Goal: Task Accomplishment & Management: Use online tool/utility

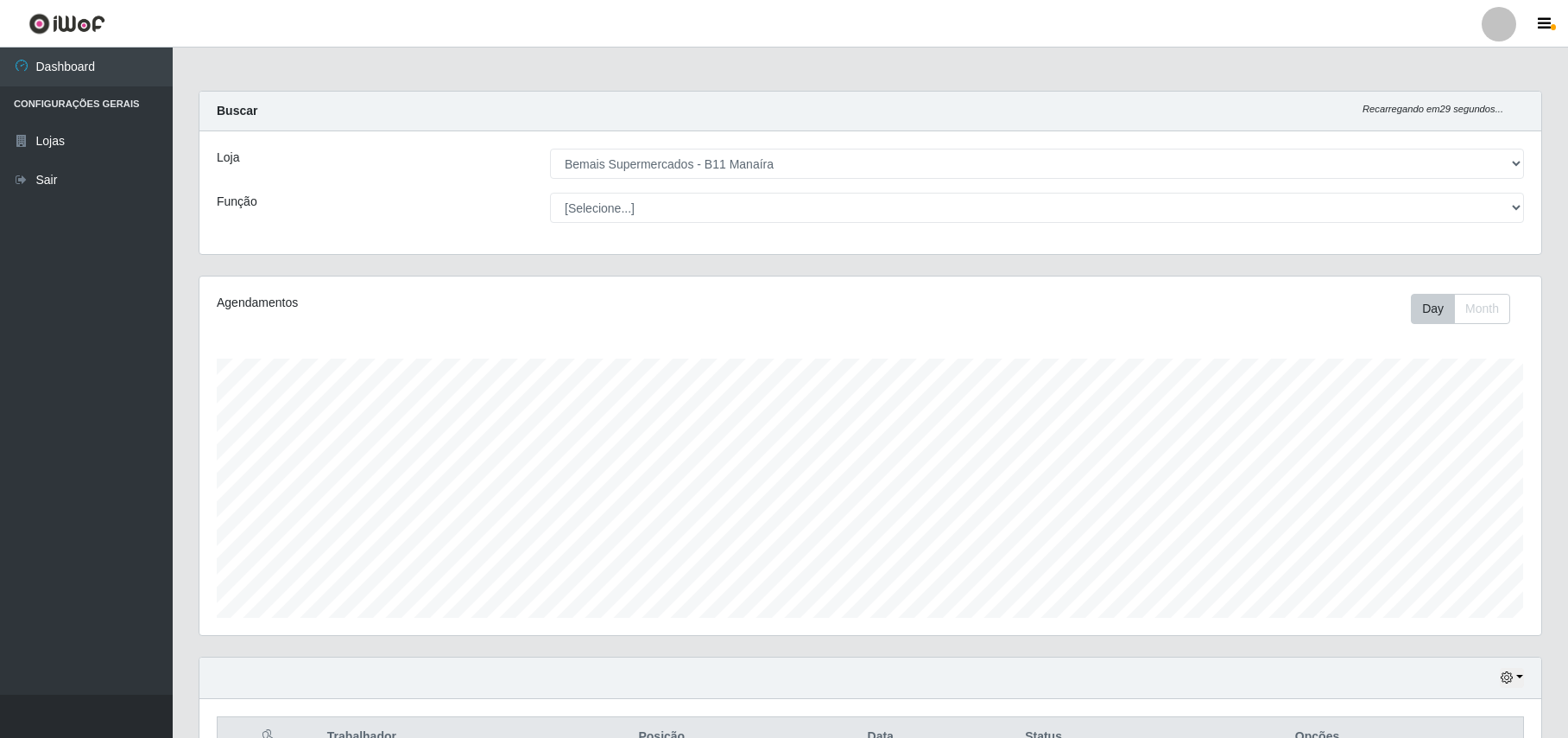
select select "409"
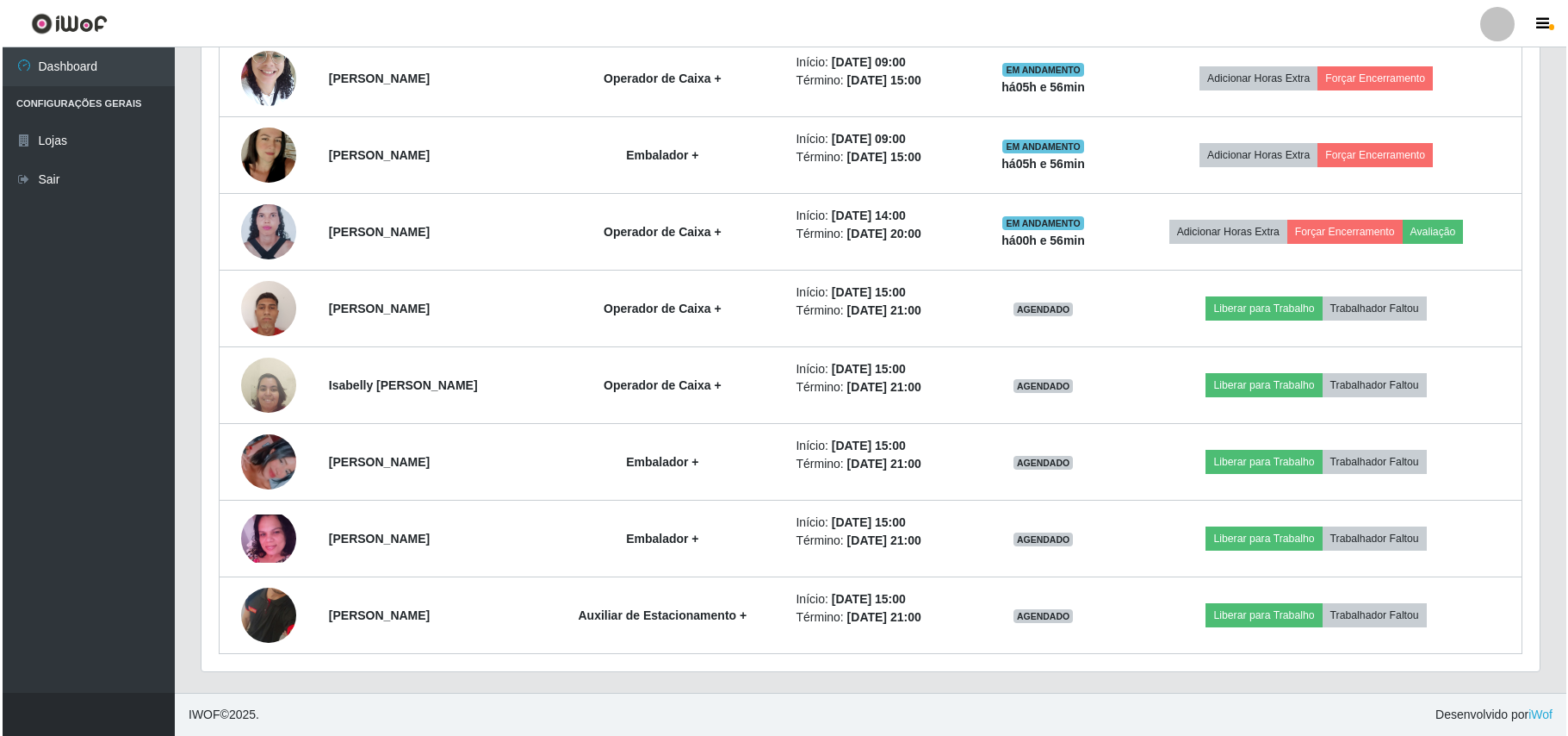
scroll to position [359, 1337]
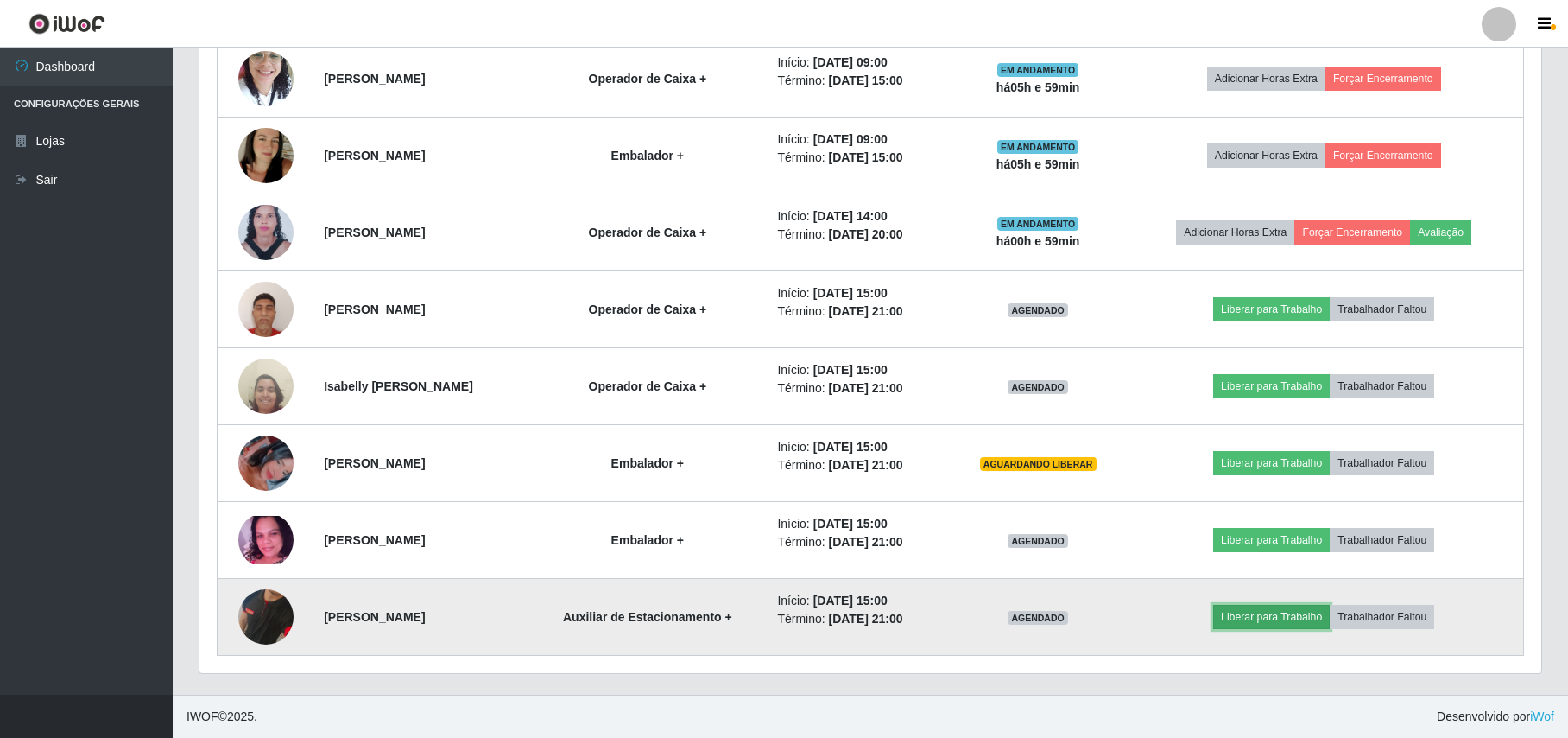
click at [1295, 612] on button "Liberar para Trabalho" at bounding box center [1271, 616] width 117 height 24
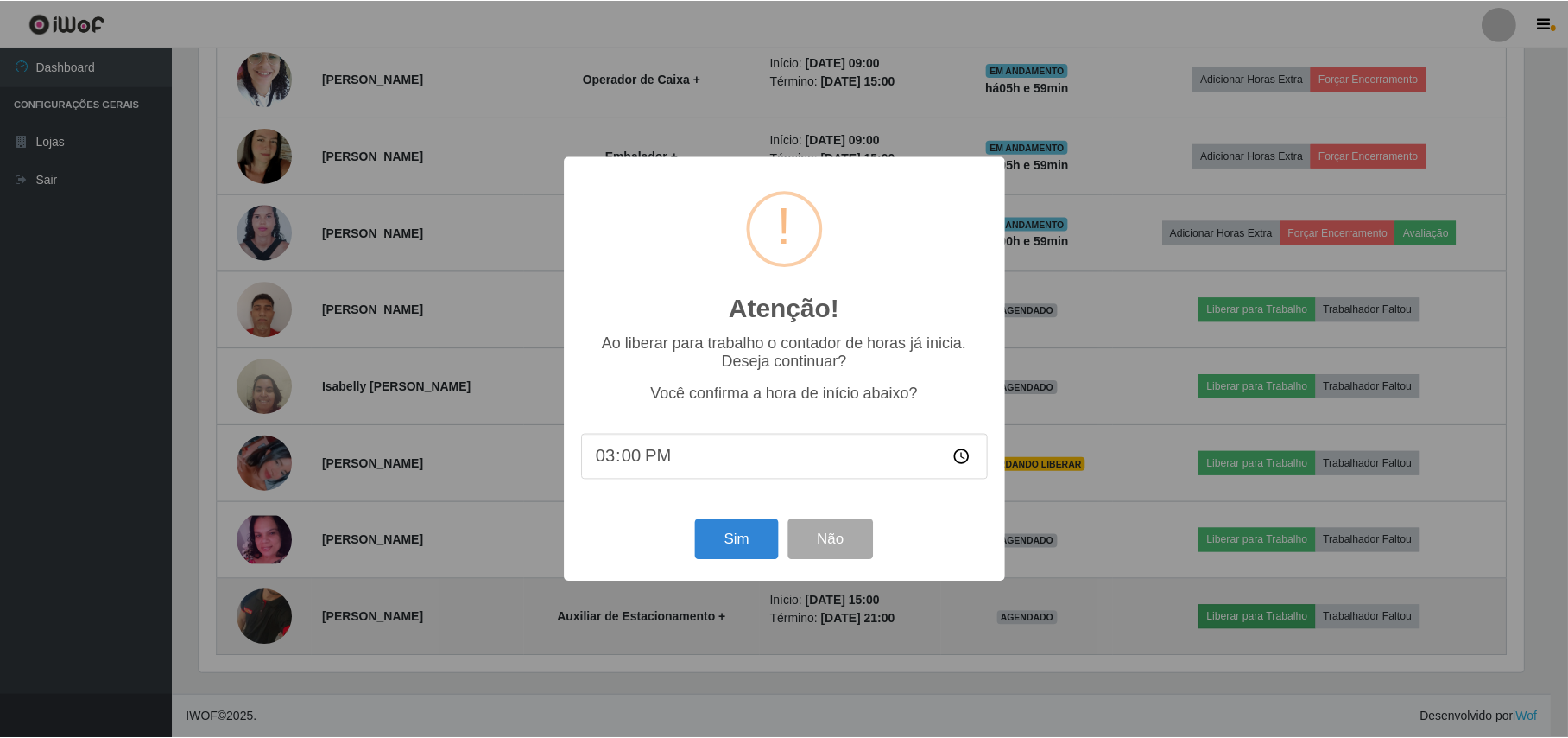
scroll to position [360, 1329]
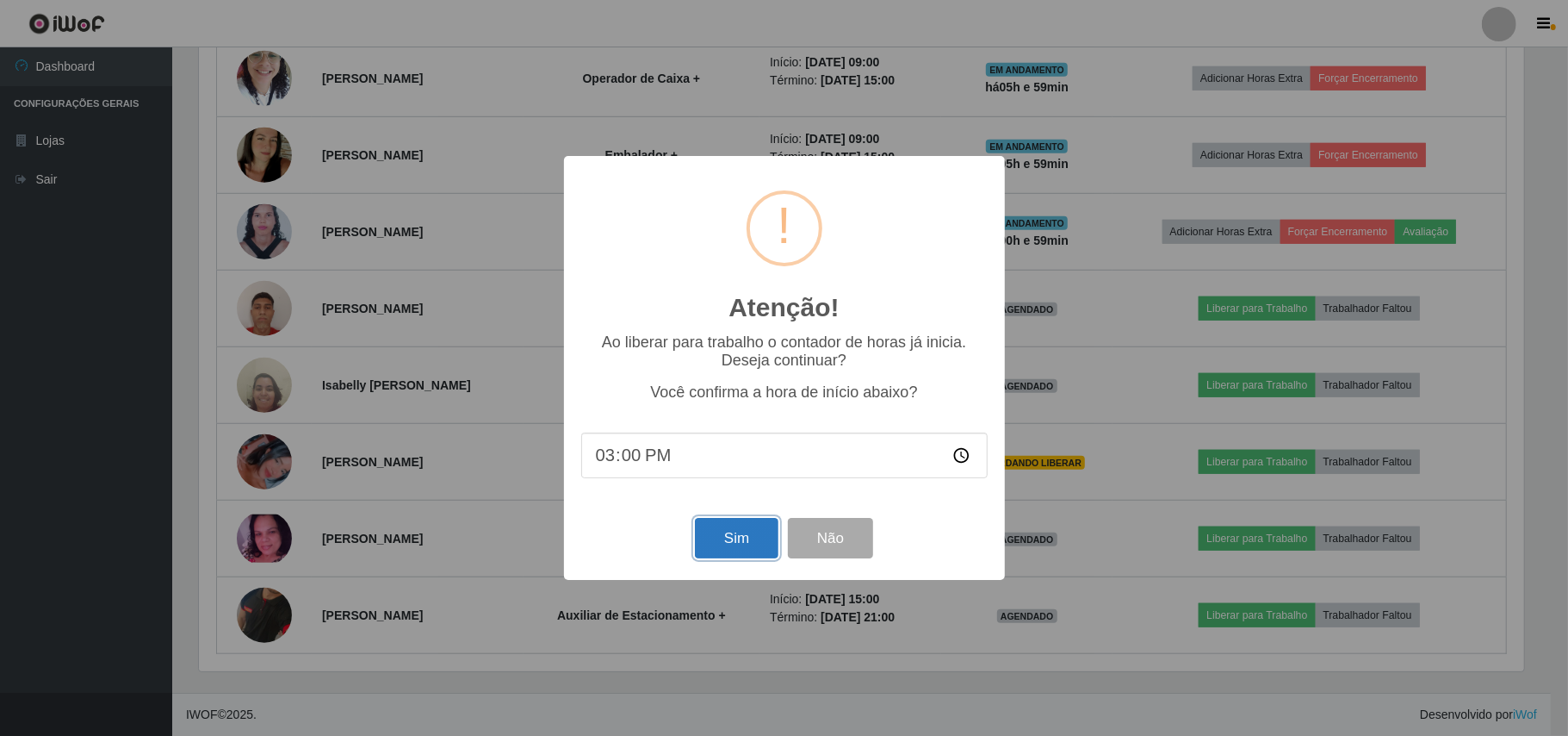
click at [721, 529] on button "Sim" at bounding box center [737, 538] width 84 height 41
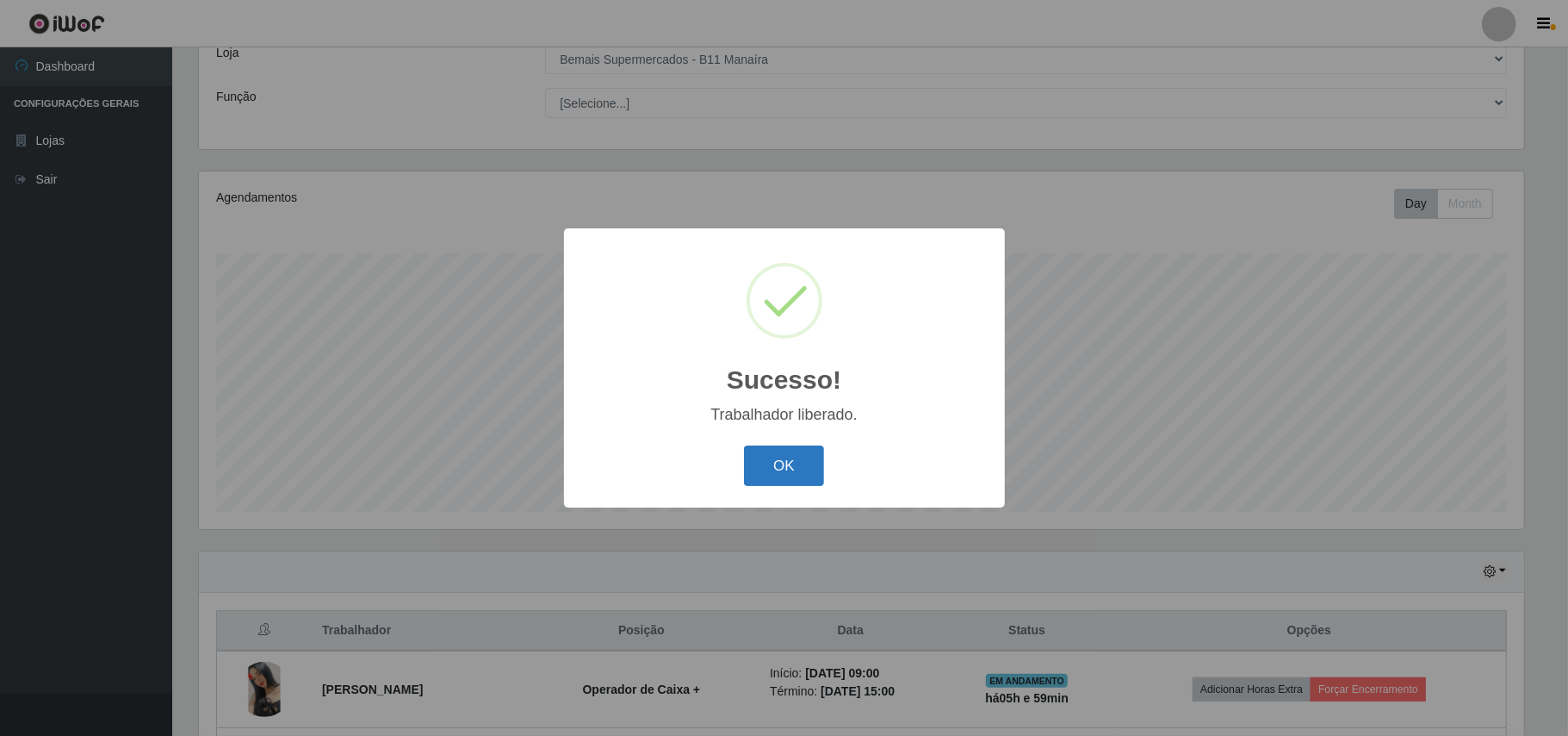
click at [793, 460] on button "OK" at bounding box center [784, 465] width 80 height 41
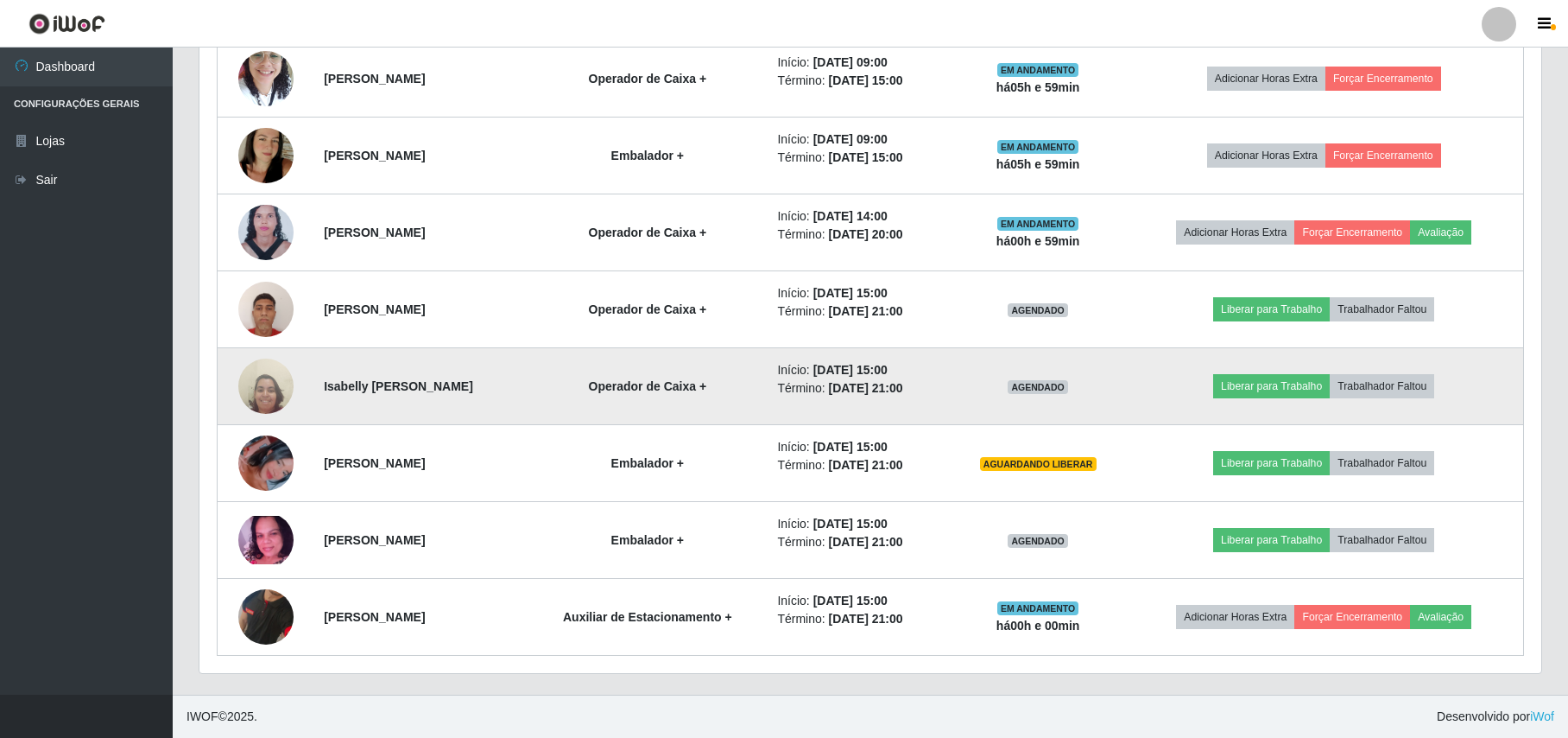
scroll to position [799, 0]
click at [1308, 378] on button "Liberar para Trabalho" at bounding box center [1271, 386] width 117 height 24
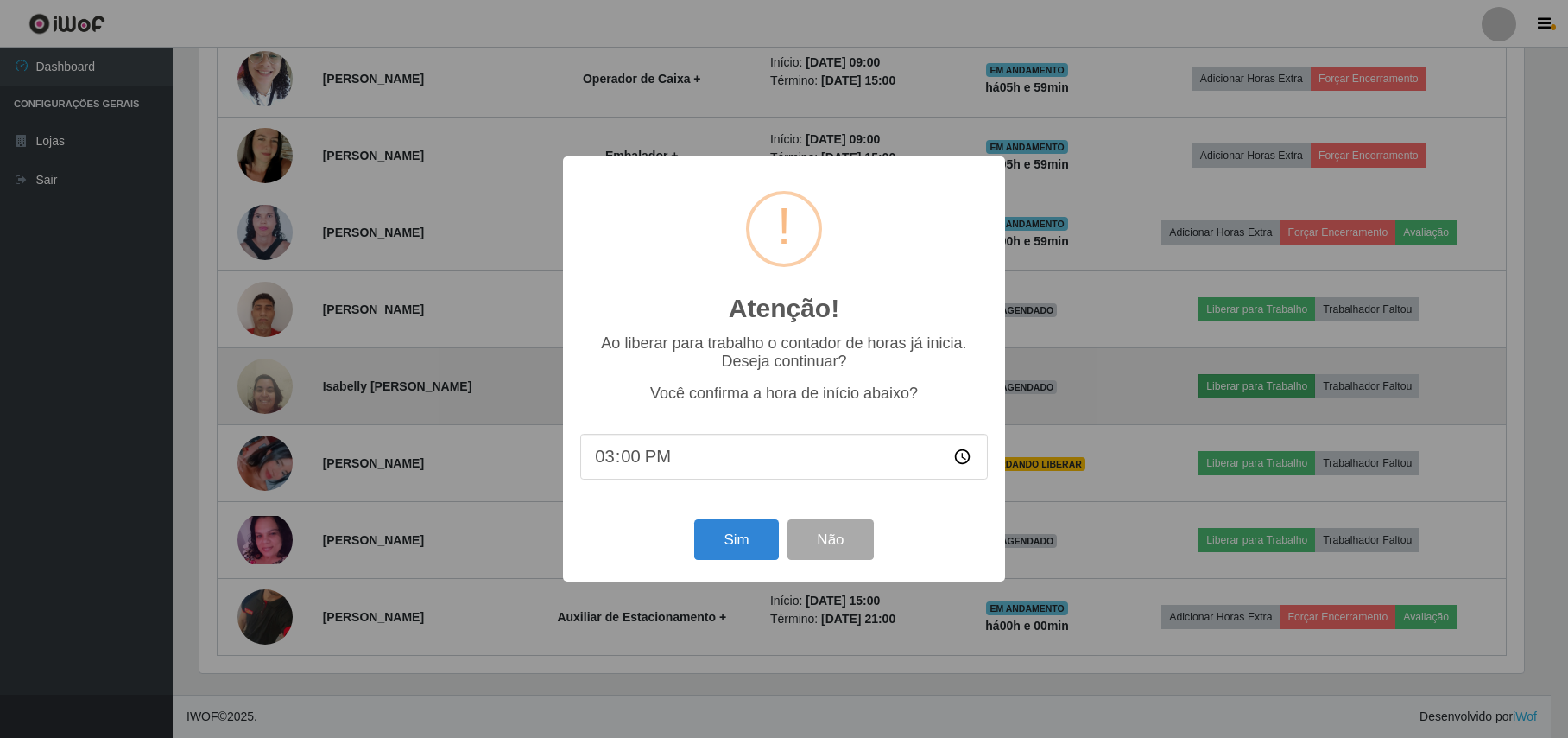
scroll to position [360, 1329]
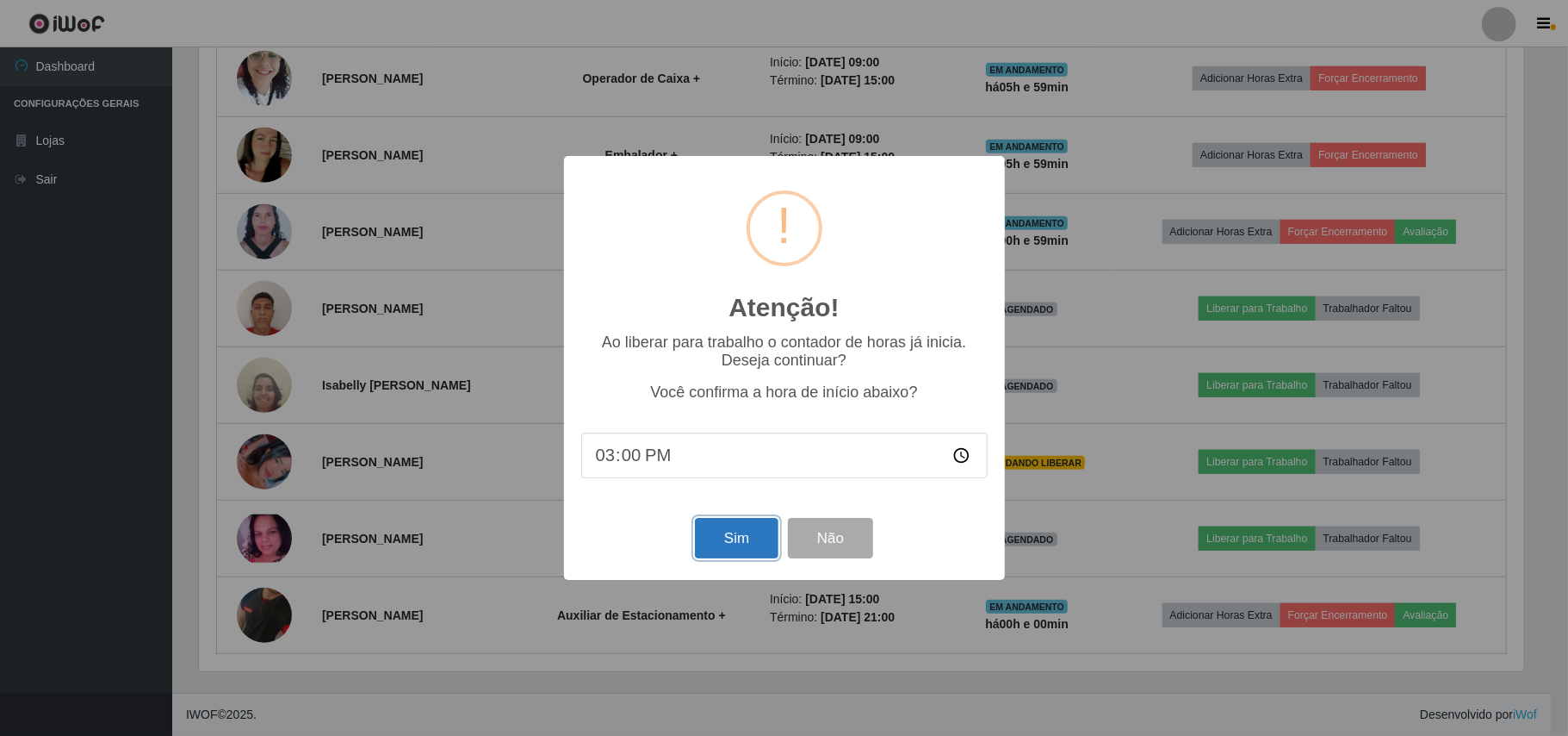
click at [725, 532] on button "Sim" at bounding box center [737, 538] width 84 height 41
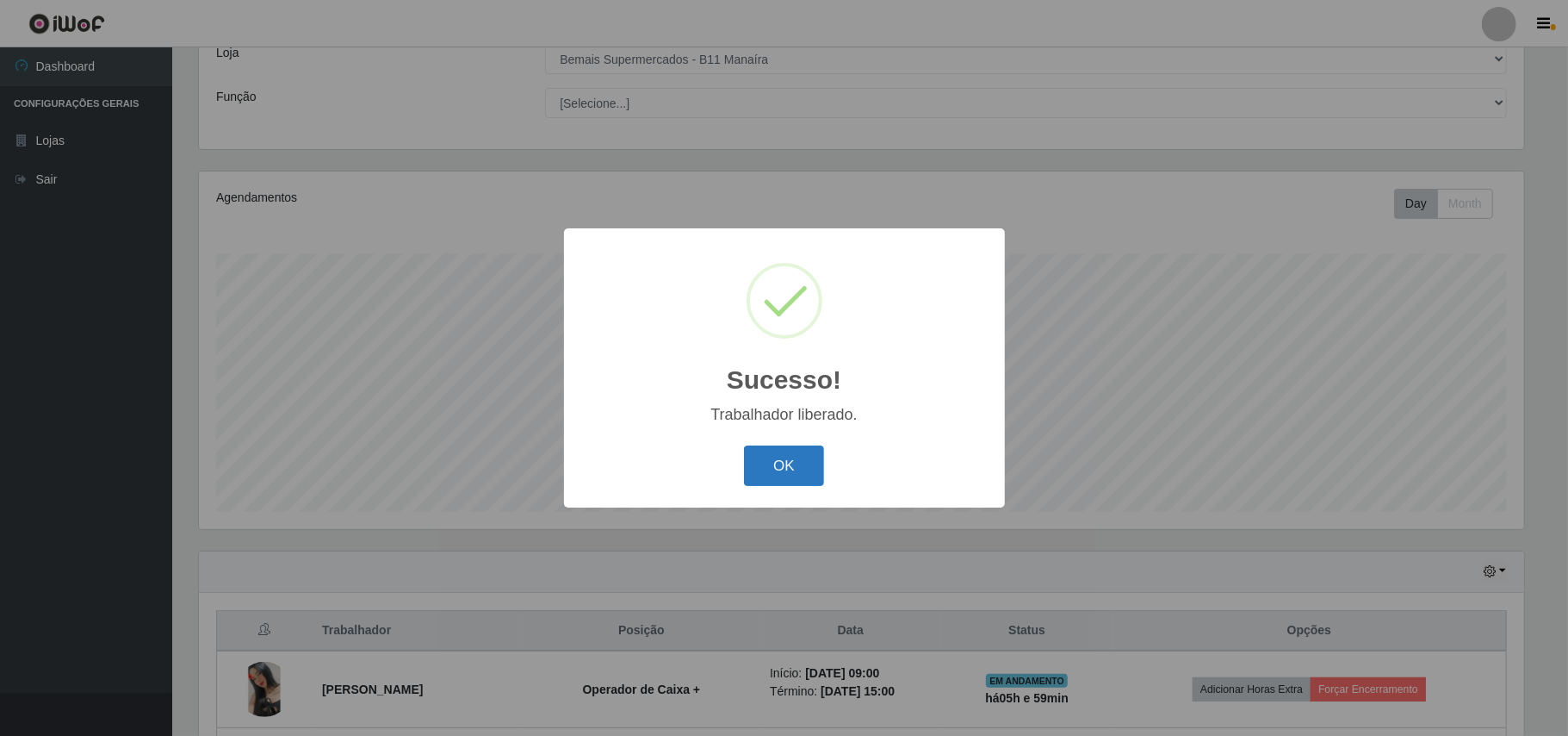
click at [803, 466] on button "OK" at bounding box center [784, 465] width 80 height 41
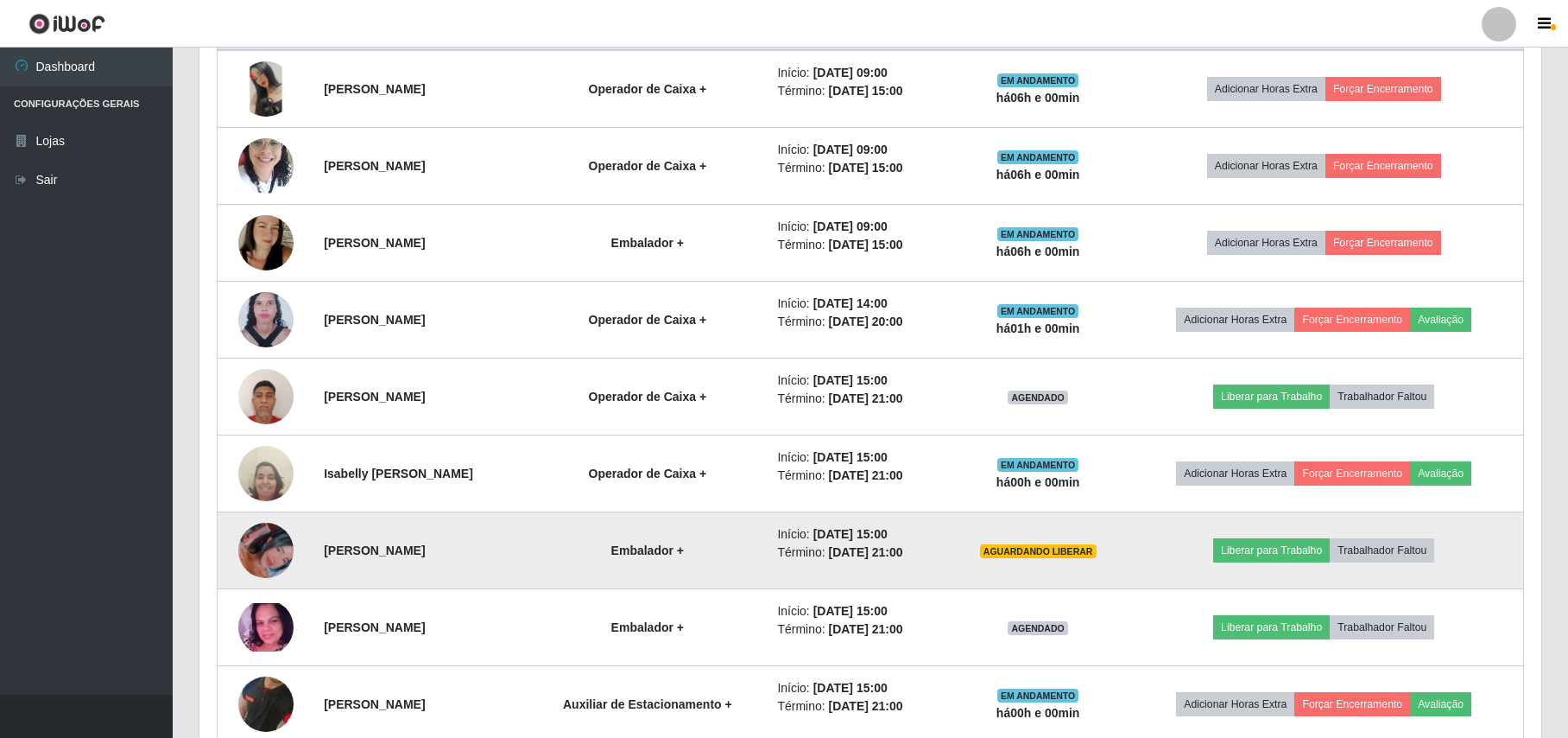
scroll to position [568, 0]
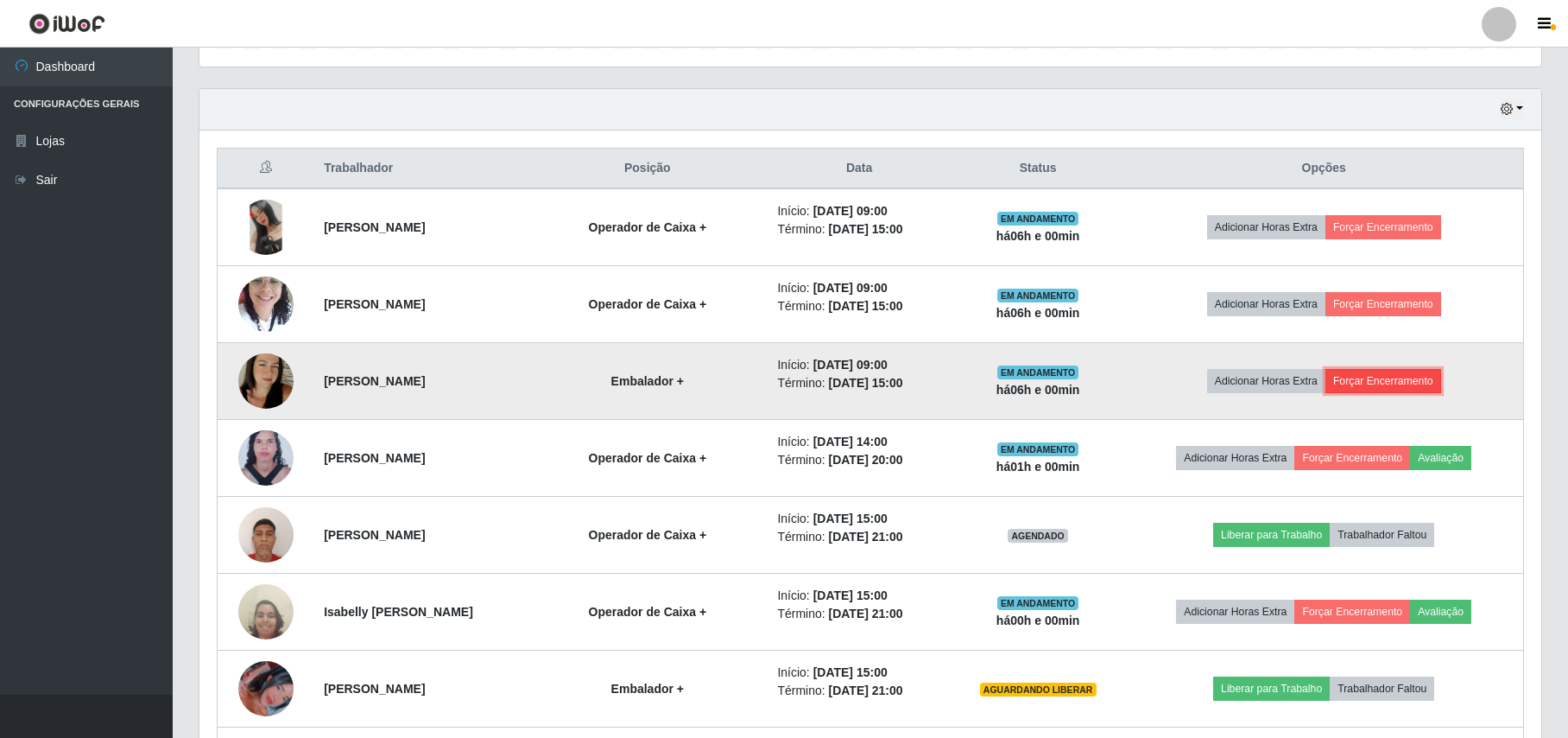
click at [1387, 380] on button "Forçar Encerramento" at bounding box center [1384, 380] width 116 height 24
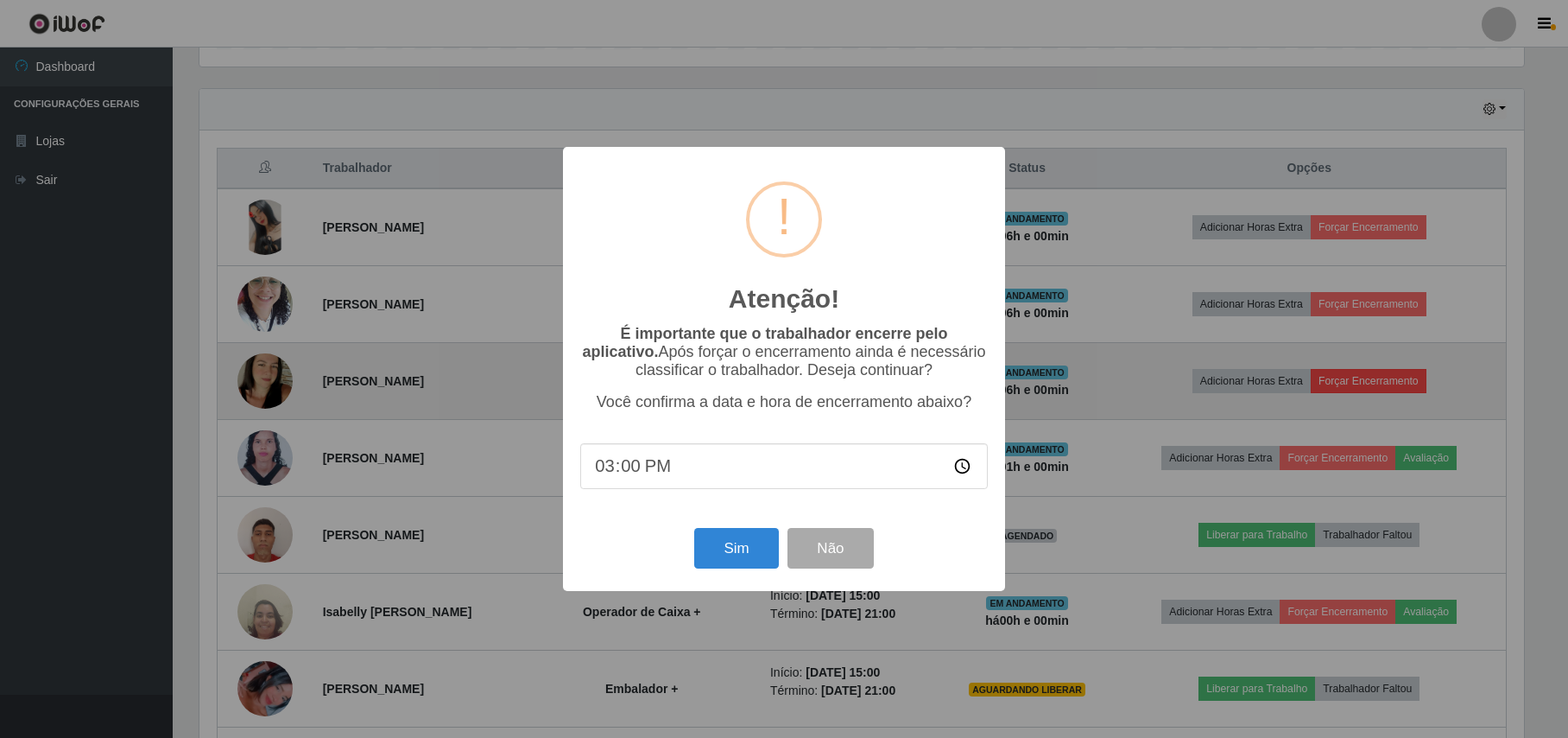
scroll to position [360, 1329]
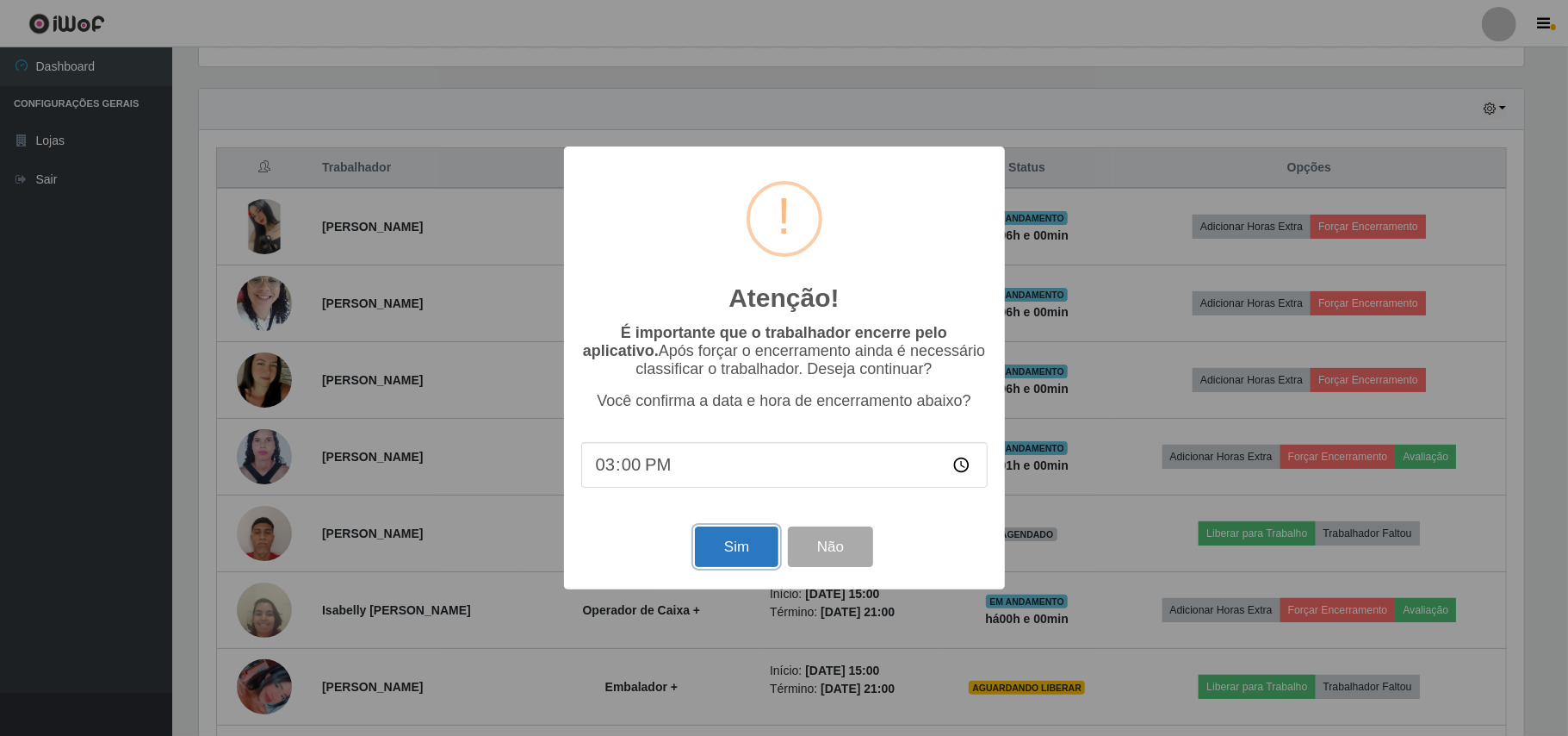
click at [725, 544] on button "Sim" at bounding box center [737, 546] width 84 height 41
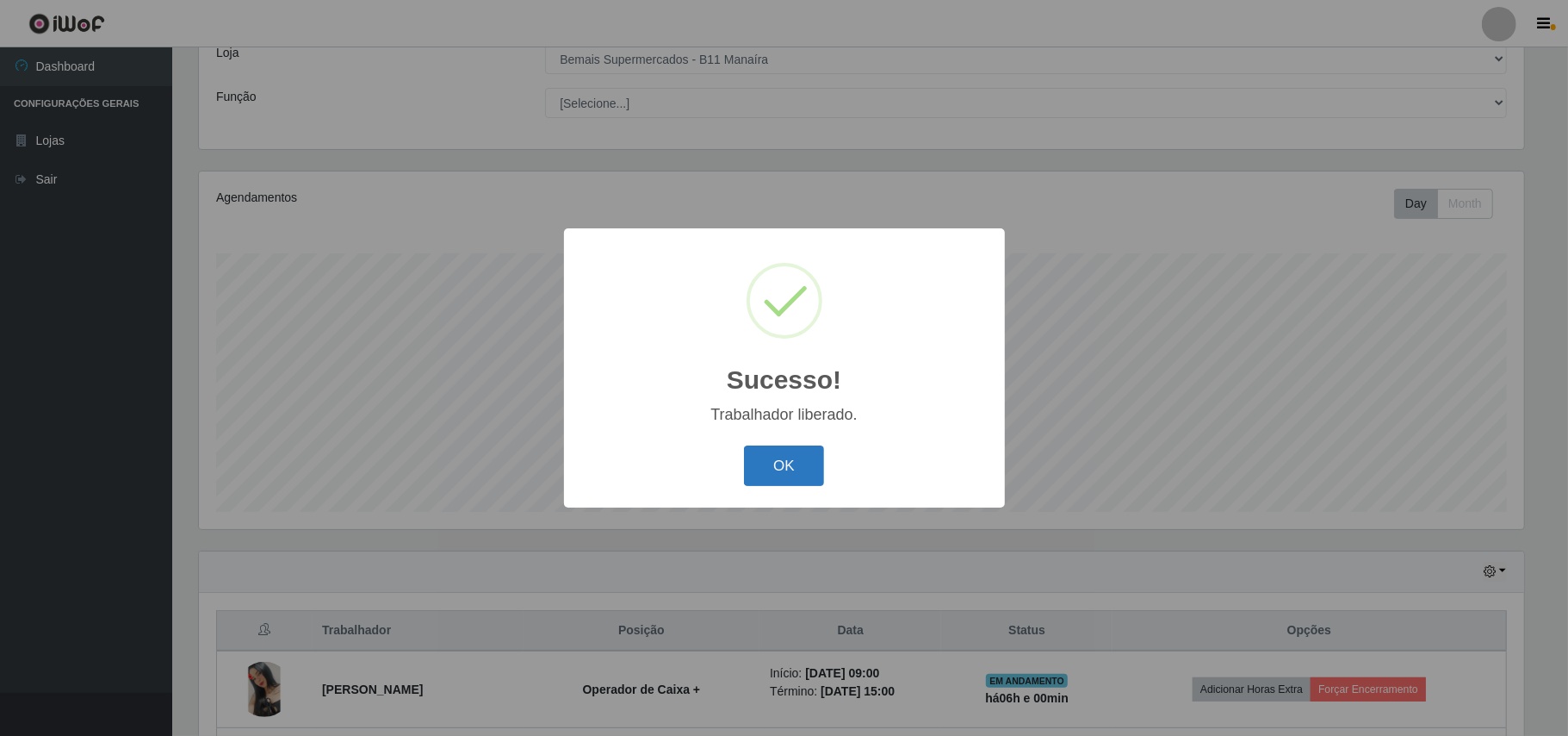
click at [755, 456] on button "OK" at bounding box center [784, 465] width 80 height 41
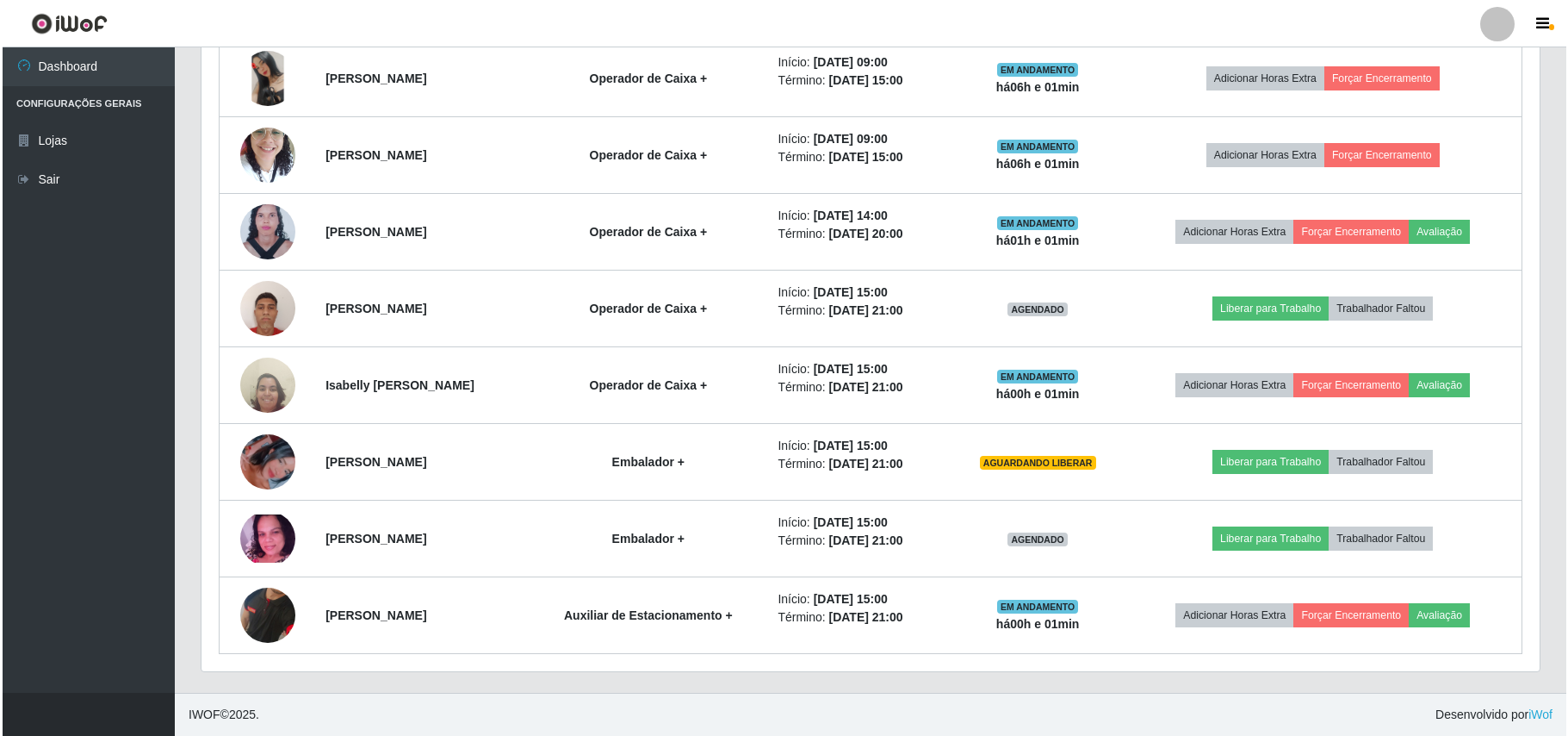
scroll to position [720, 0]
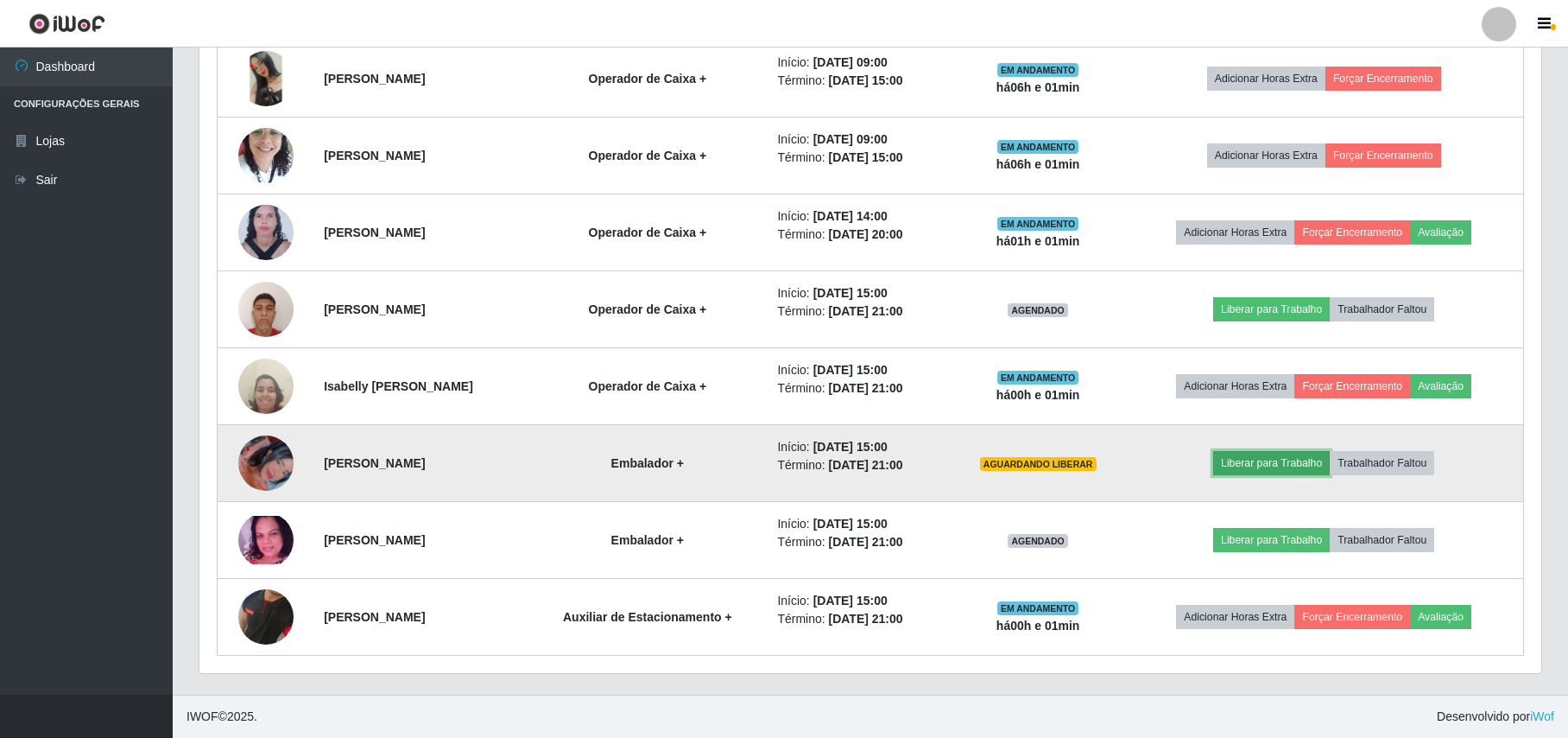
click at [1271, 457] on button "Liberar para Trabalho" at bounding box center [1271, 462] width 117 height 24
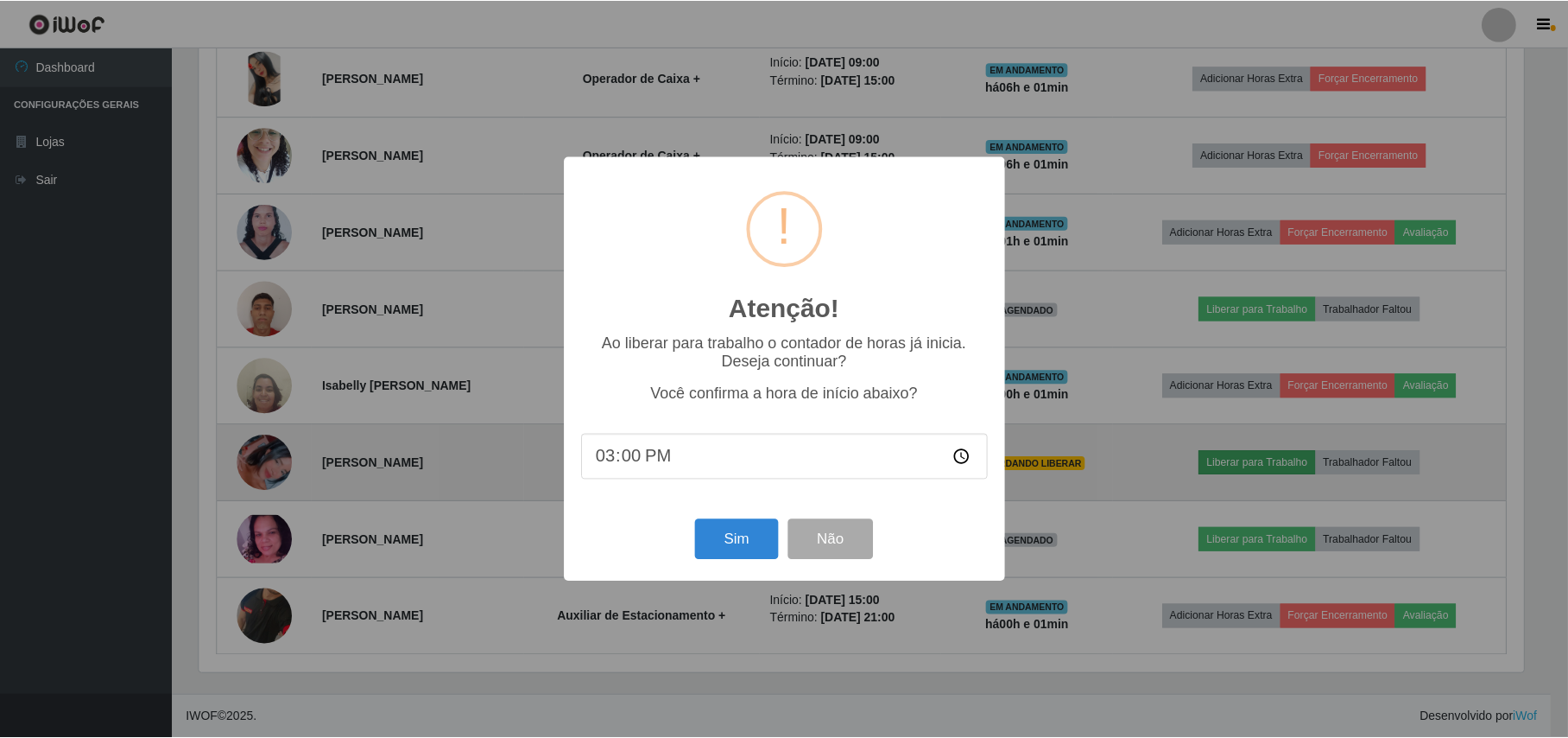
scroll to position [360, 1329]
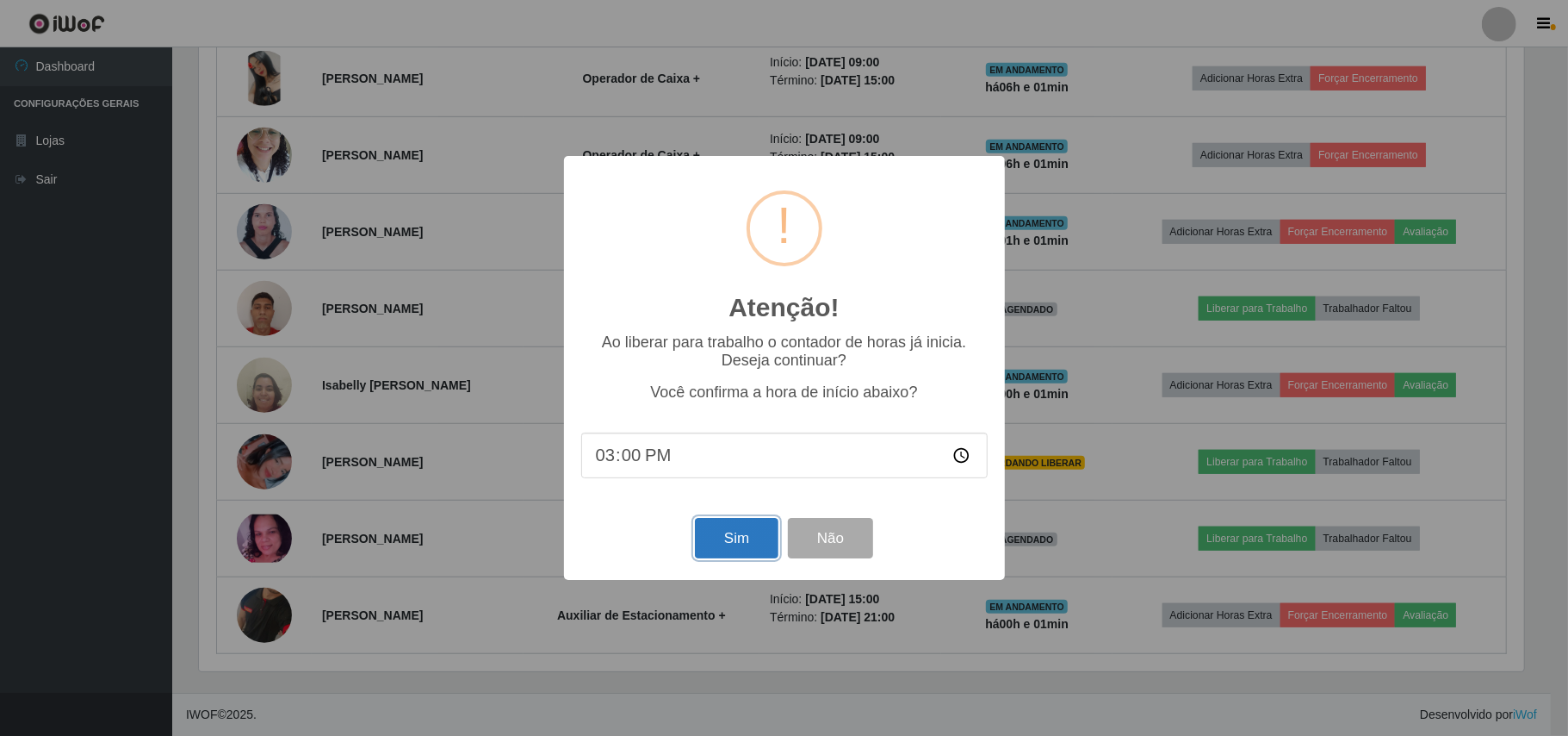
click at [740, 541] on button "Sim" at bounding box center [737, 538] width 84 height 41
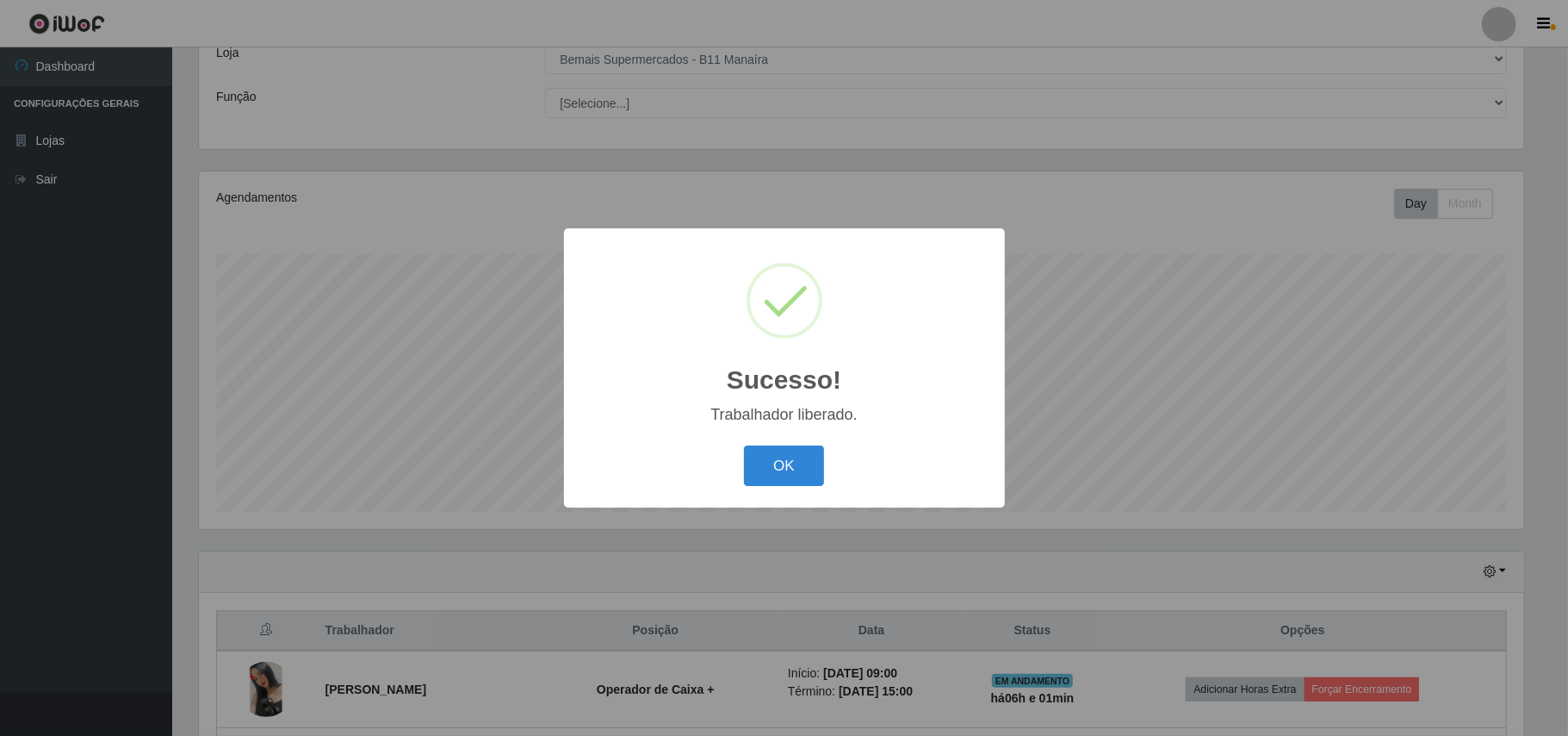
drag, startPoint x: 775, startPoint y: 456, endPoint x: 932, endPoint y: 506, distance: 164.8
click at [778, 457] on button "OK" at bounding box center [784, 465] width 80 height 41
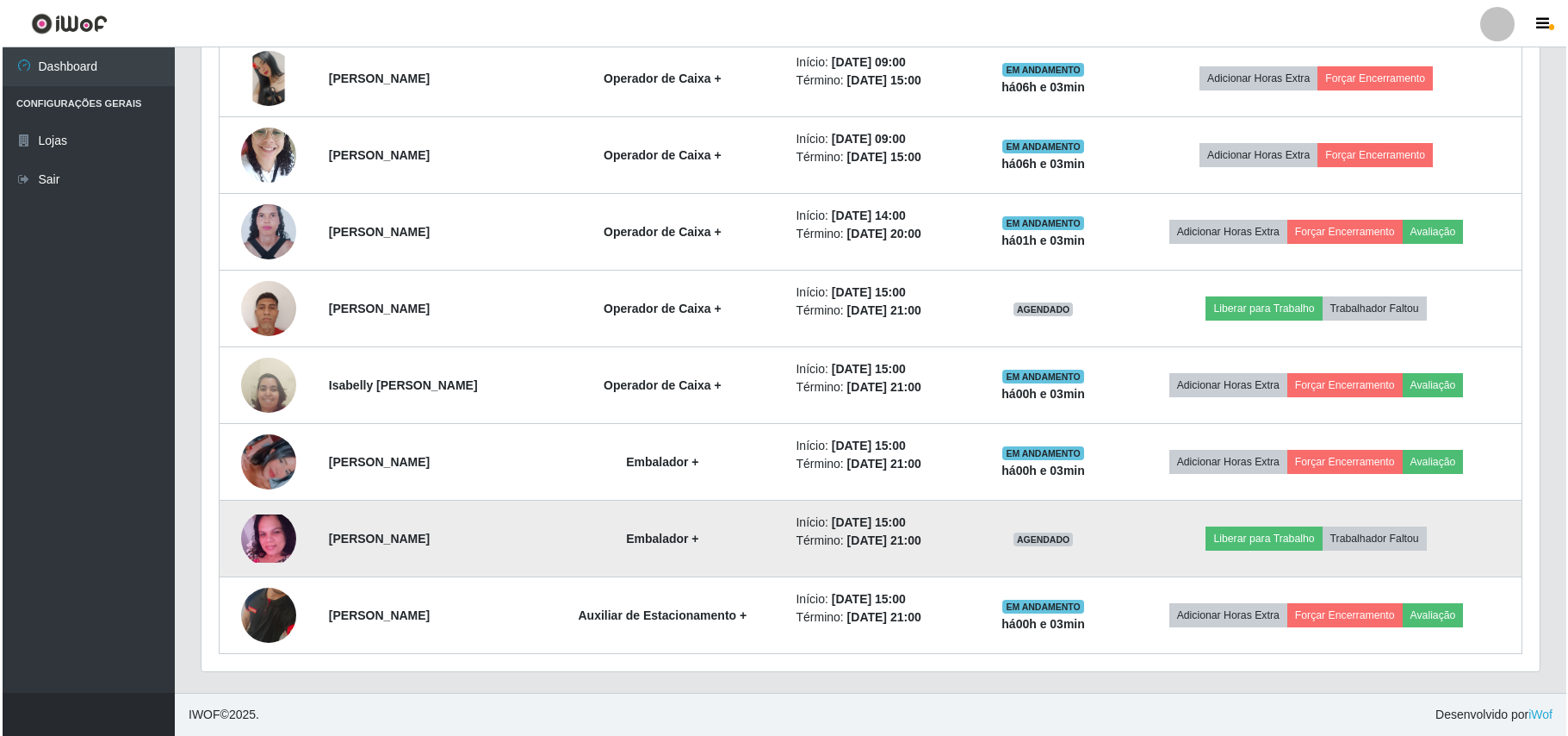
scroll to position [720, 0]
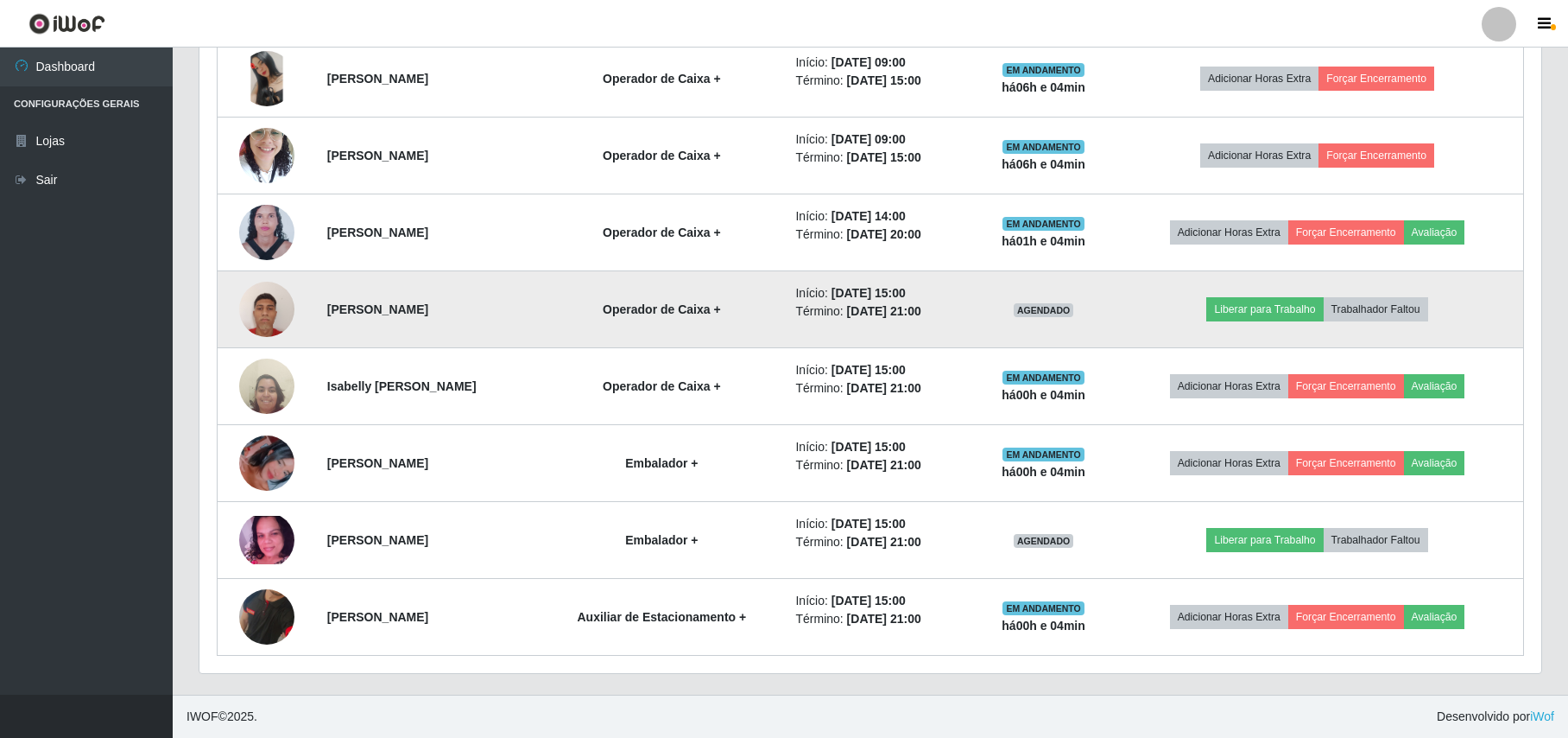
click at [252, 308] on img at bounding box center [266, 308] width 55 height 73
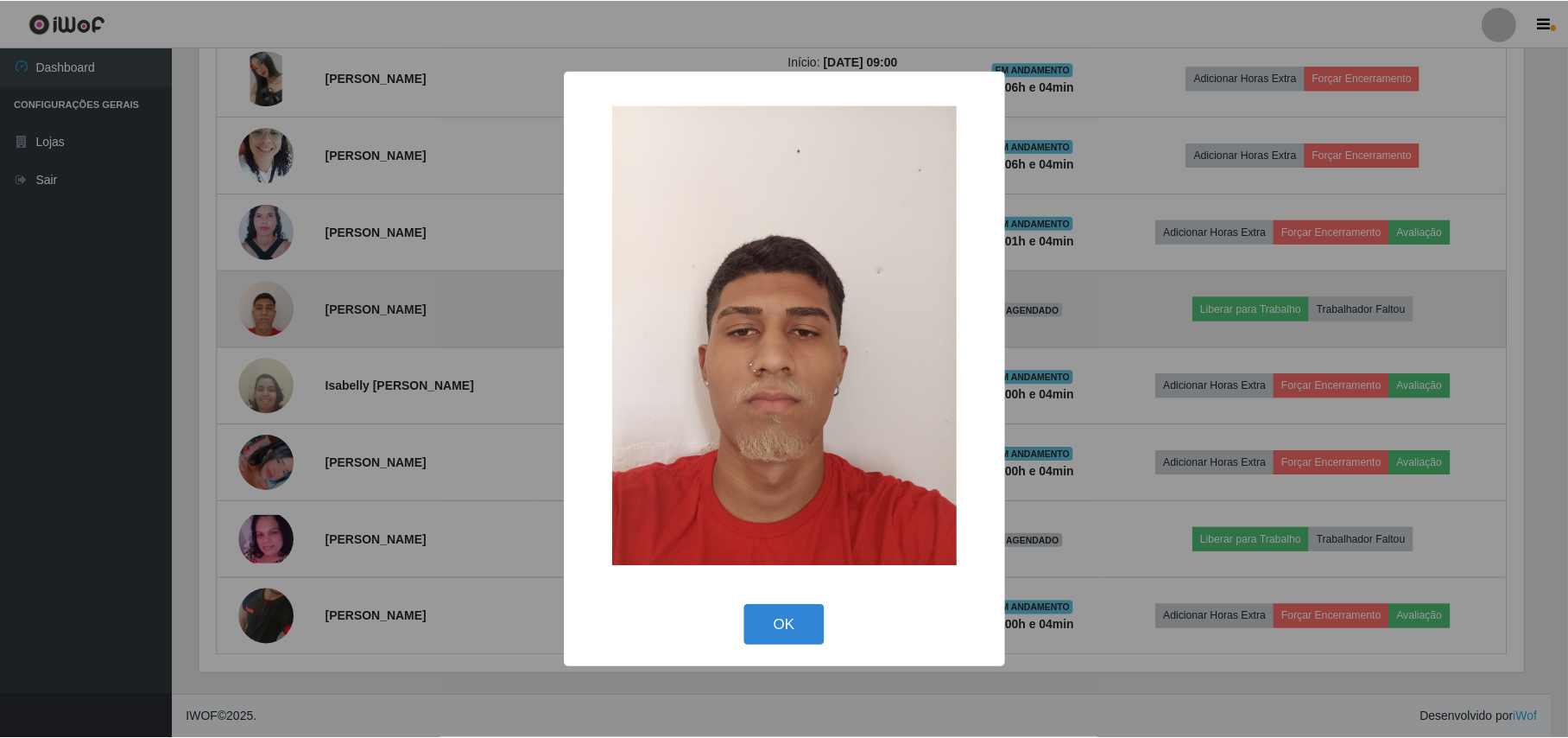
scroll to position [360, 1329]
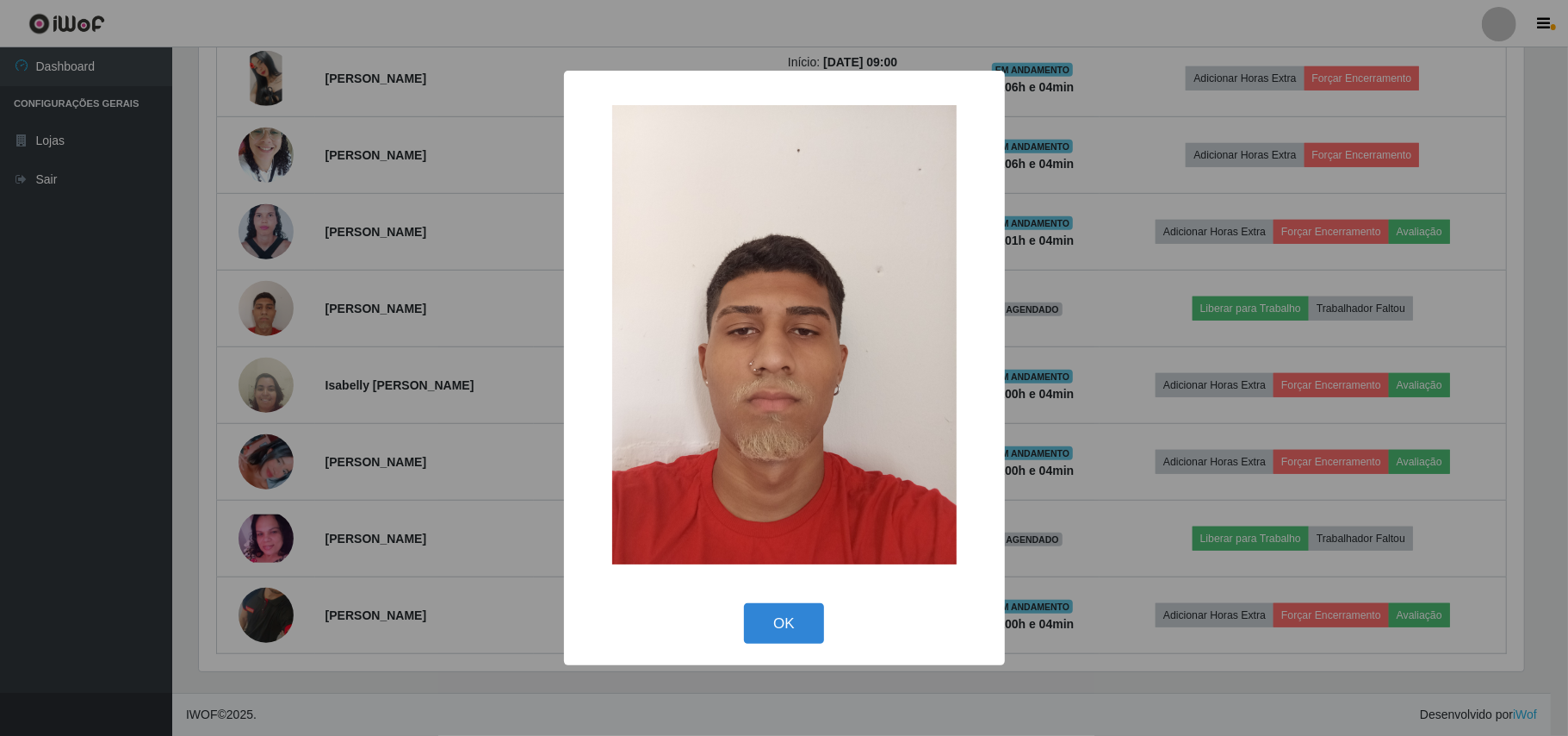
click at [291, 413] on div "× OK Cancel" at bounding box center [784, 368] width 1568 height 736
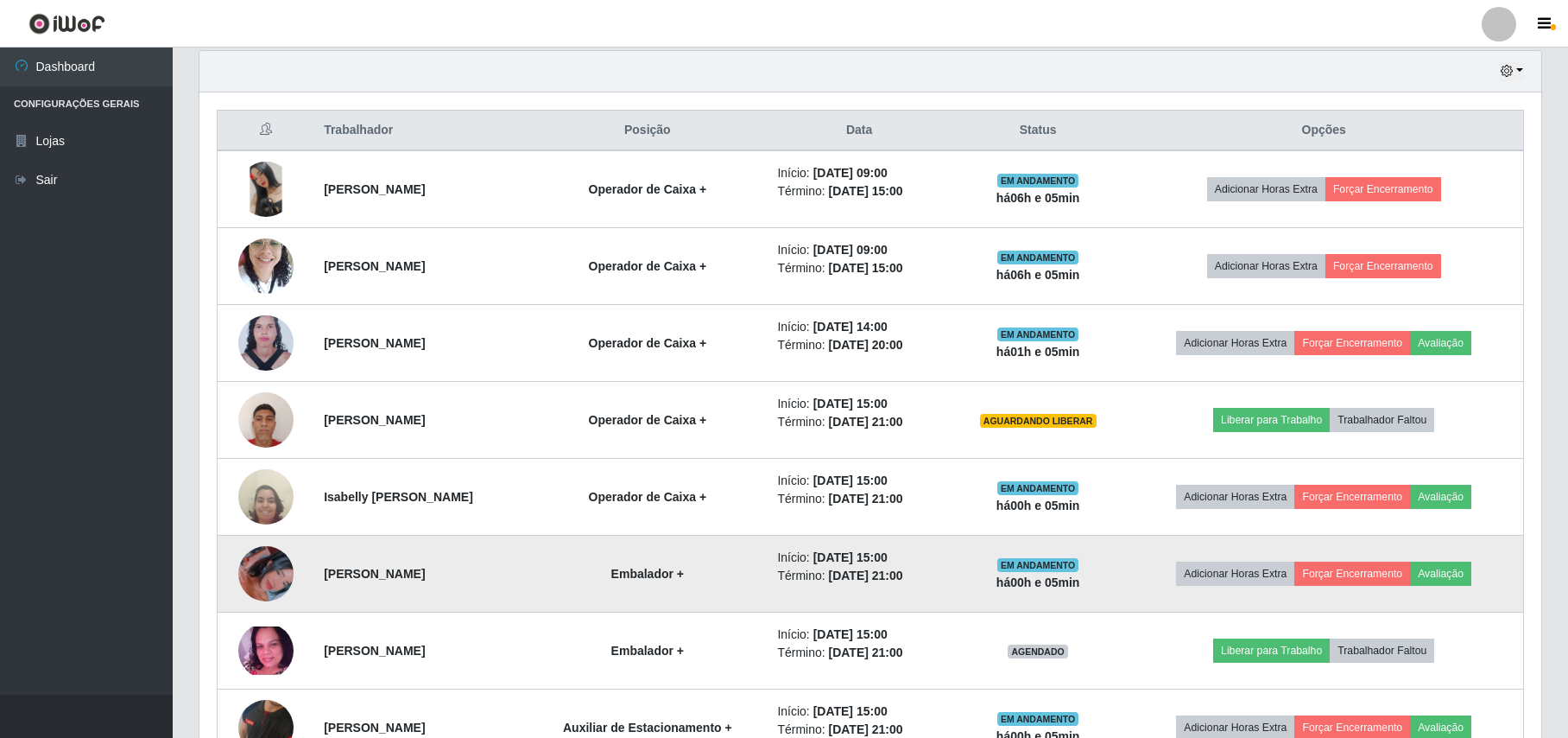
scroll to position [722, 0]
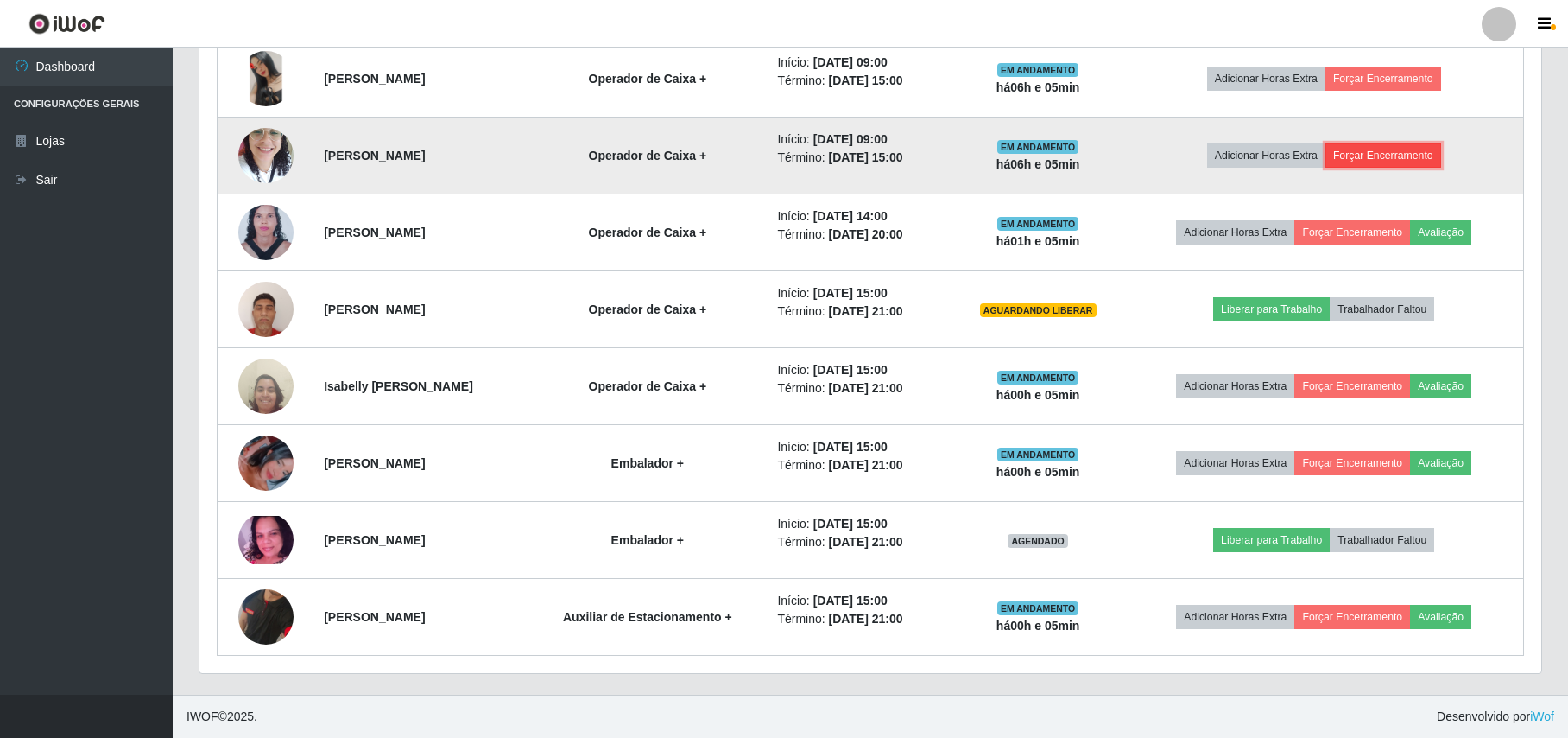
click at [1428, 160] on button "Forçar Encerramento" at bounding box center [1384, 155] width 116 height 24
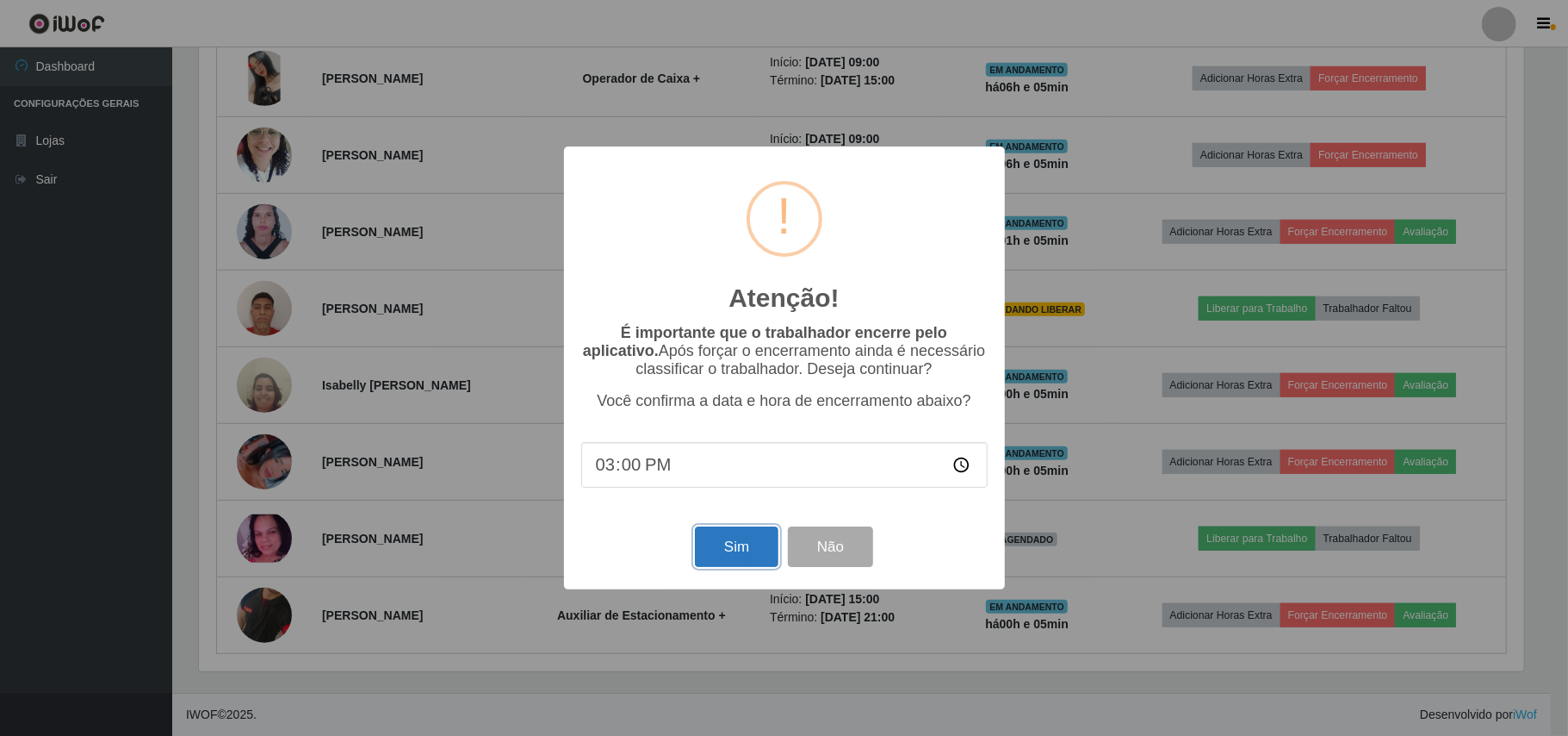
click at [731, 545] on button "Sim" at bounding box center [737, 546] width 84 height 41
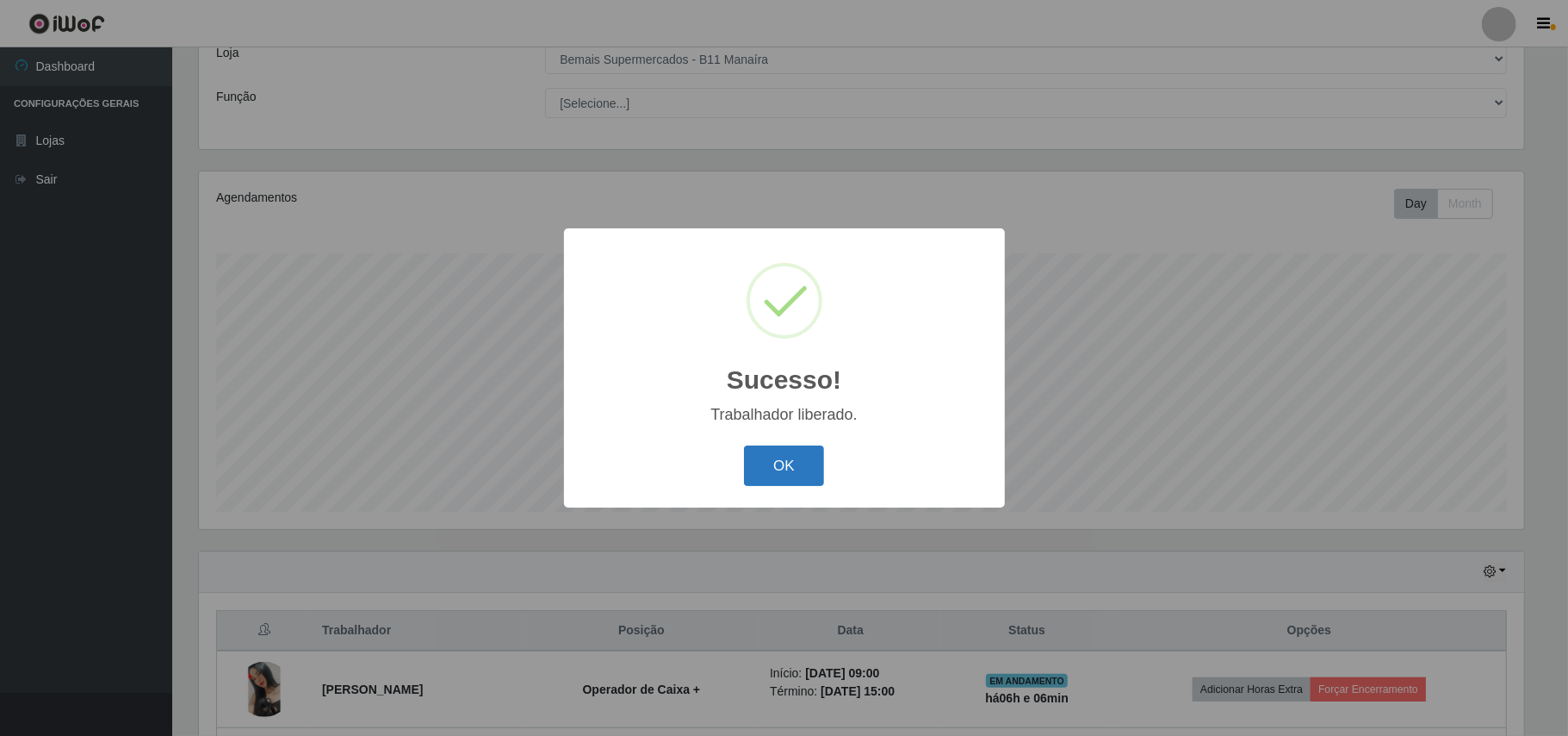
click at [770, 457] on button "OK" at bounding box center [784, 465] width 80 height 41
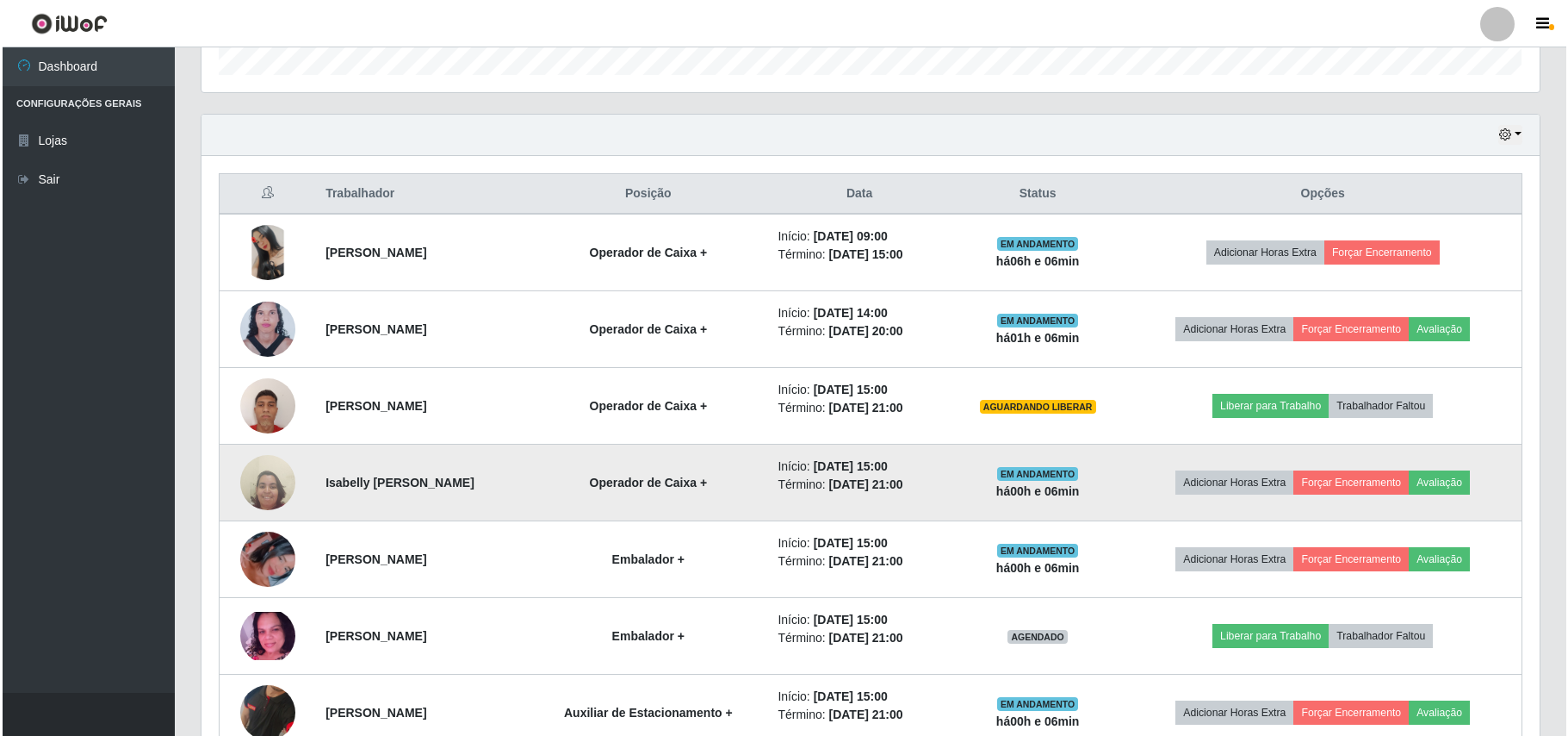
scroll to position [642, 0]
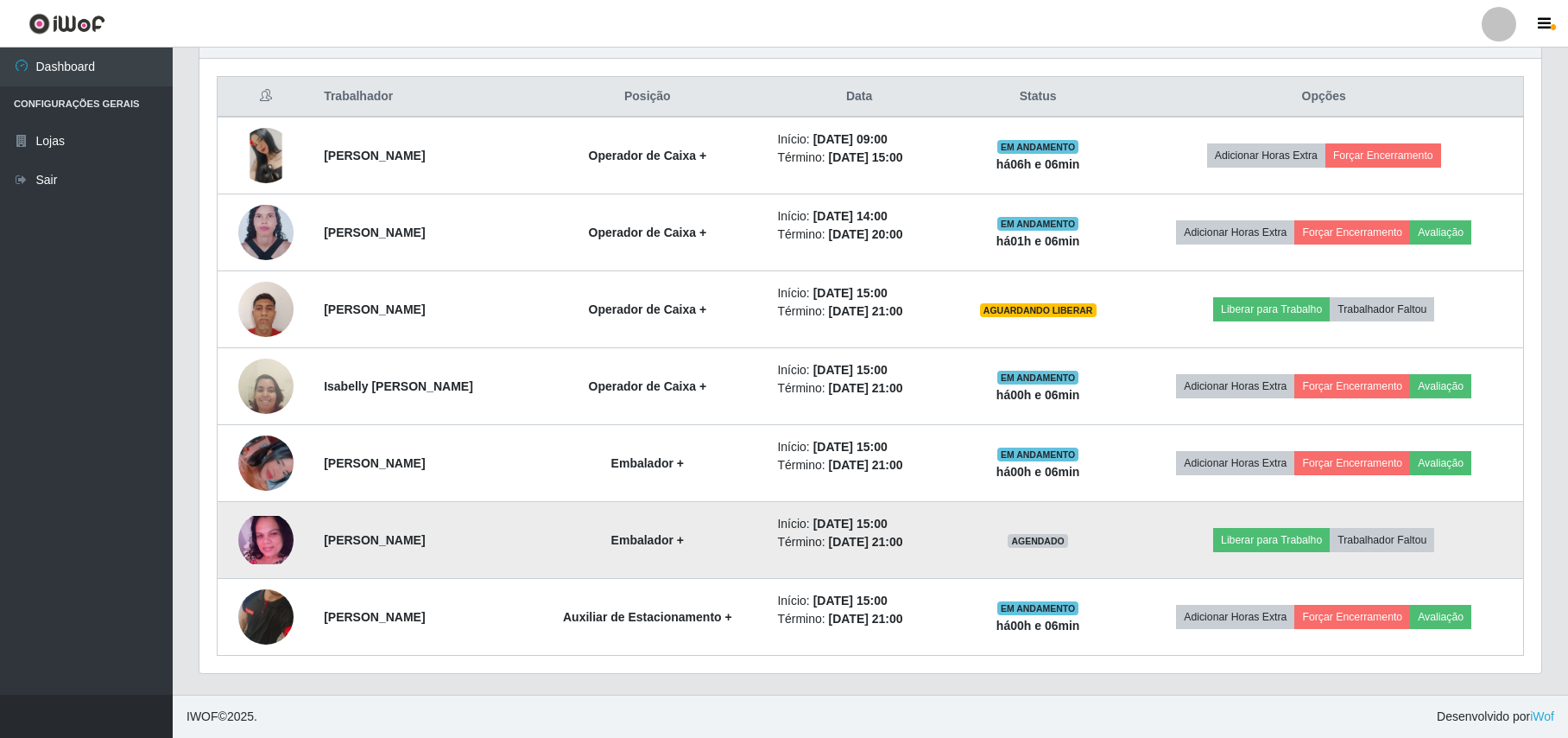
click at [263, 549] on img at bounding box center [266, 540] width 55 height 49
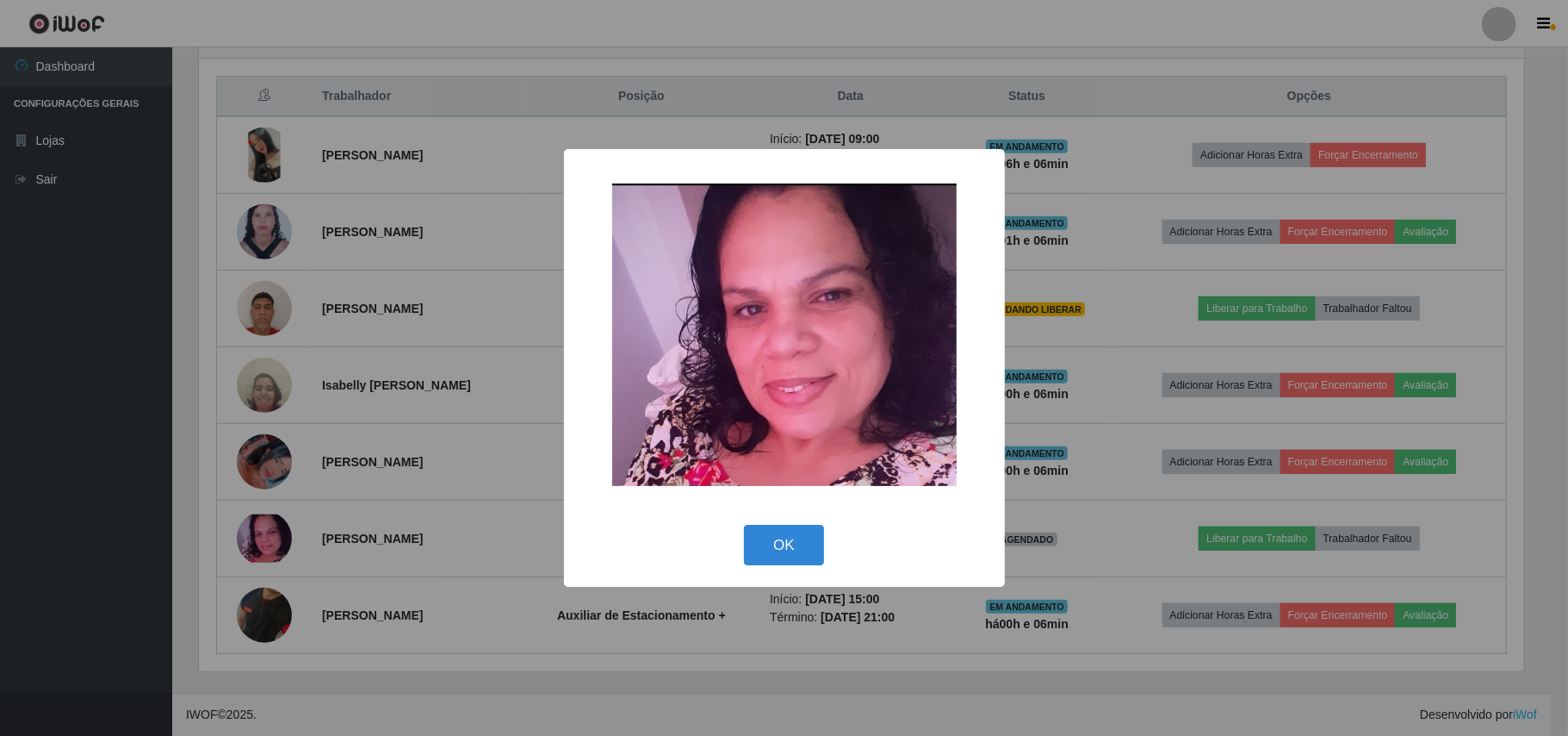
click at [183, 500] on div "× OK Cancel" at bounding box center [784, 368] width 1568 height 736
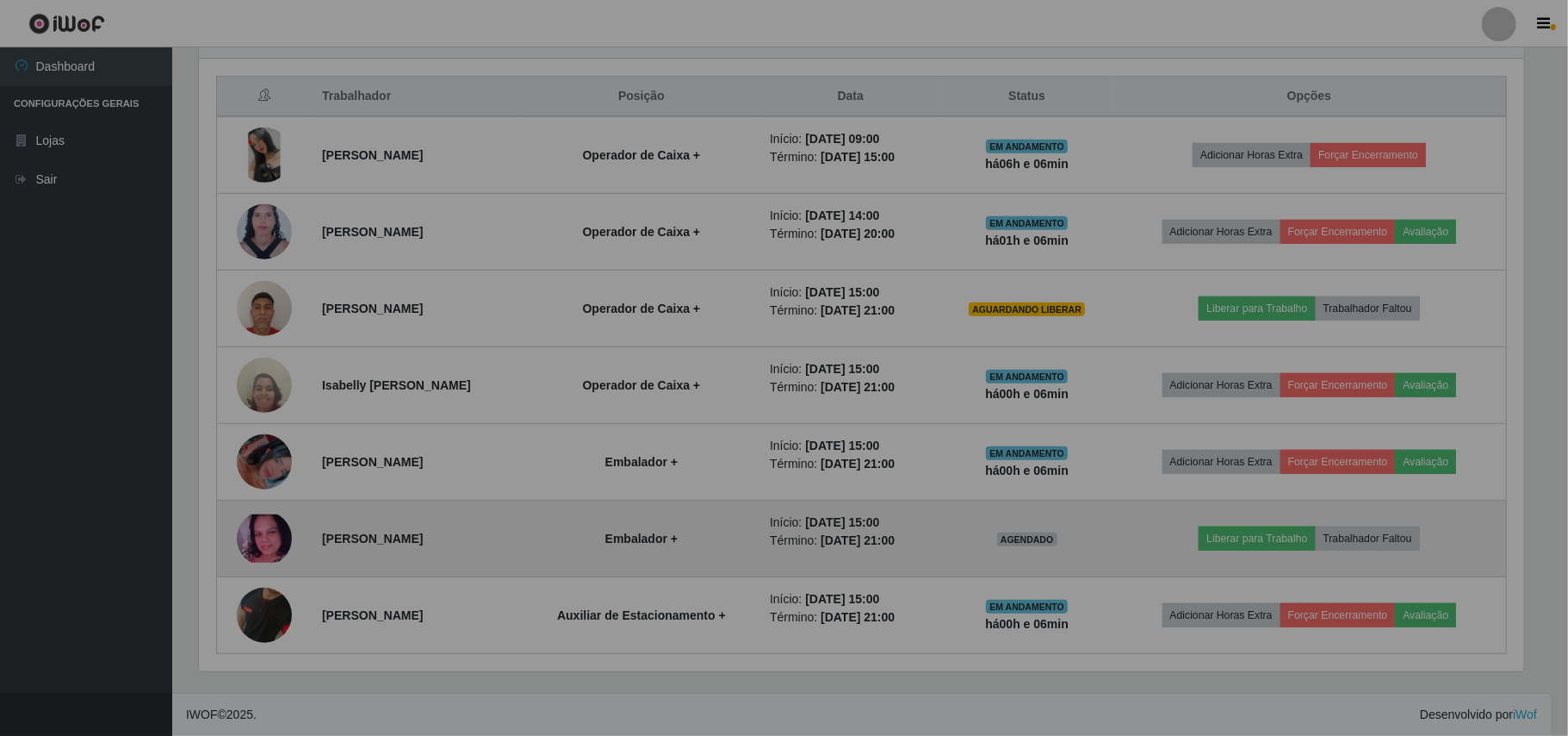
scroll to position [359, 1337]
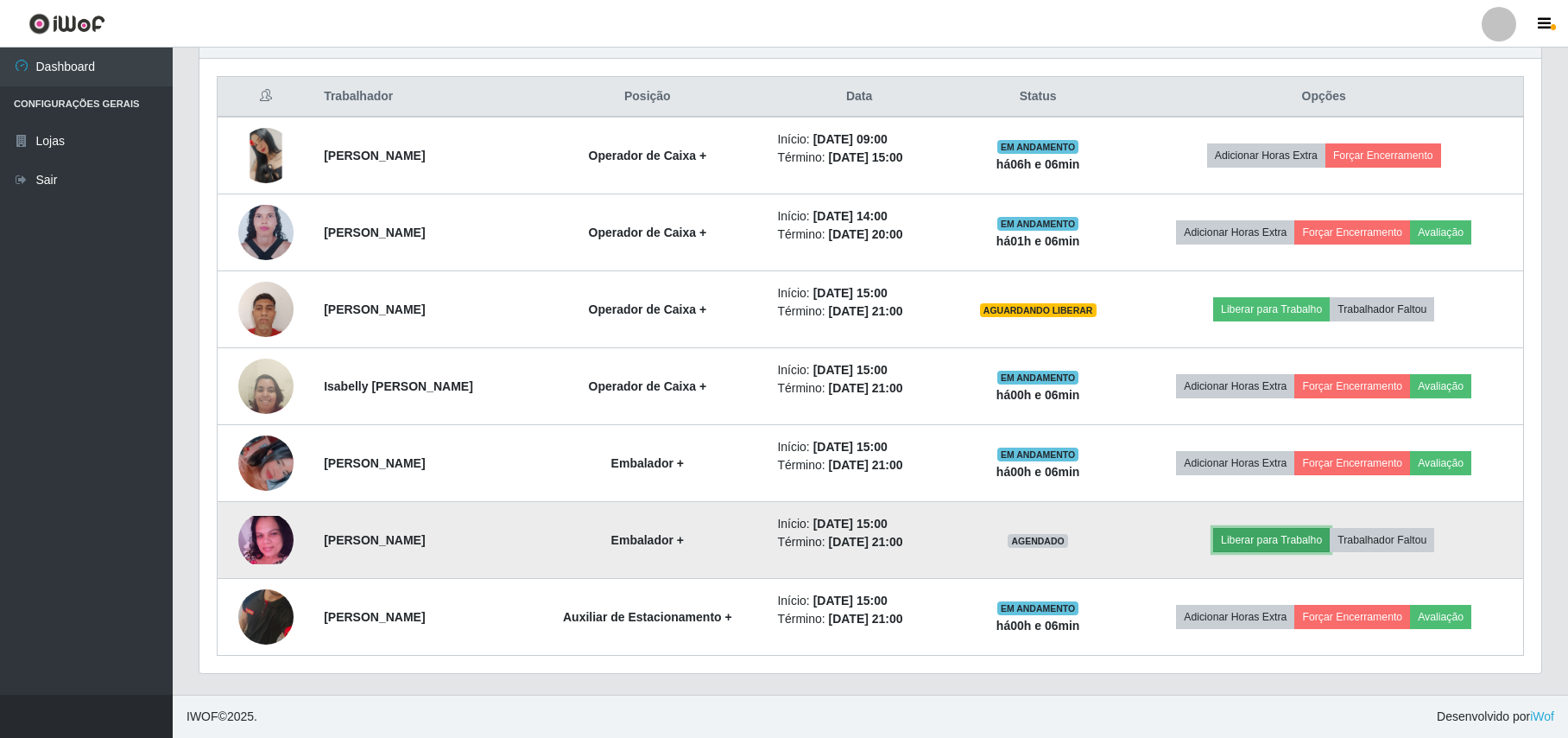
click at [1272, 541] on button "Liberar para Trabalho" at bounding box center [1271, 539] width 117 height 24
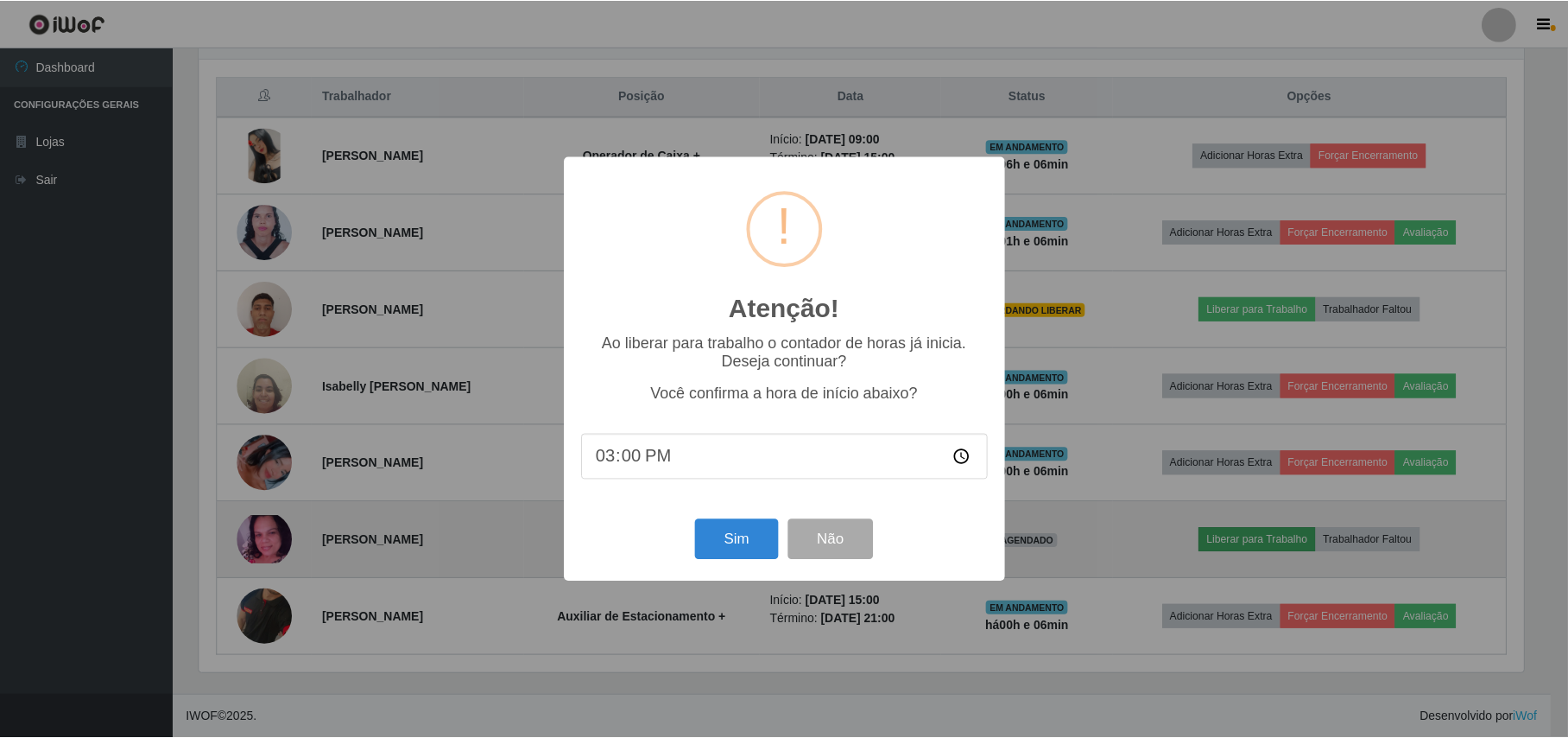
scroll to position [360, 1329]
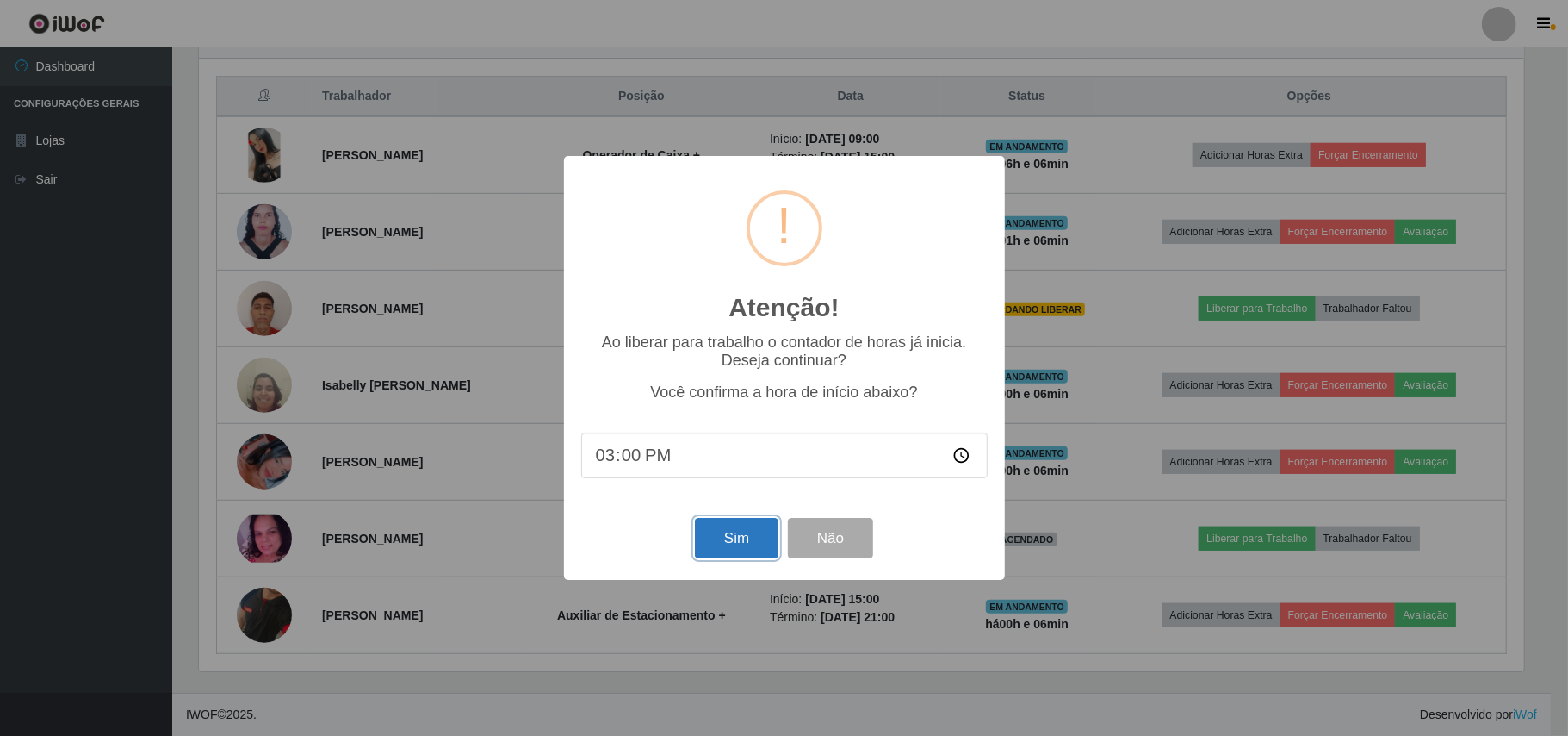
click at [749, 548] on button "Sim" at bounding box center [737, 538] width 84 height 41
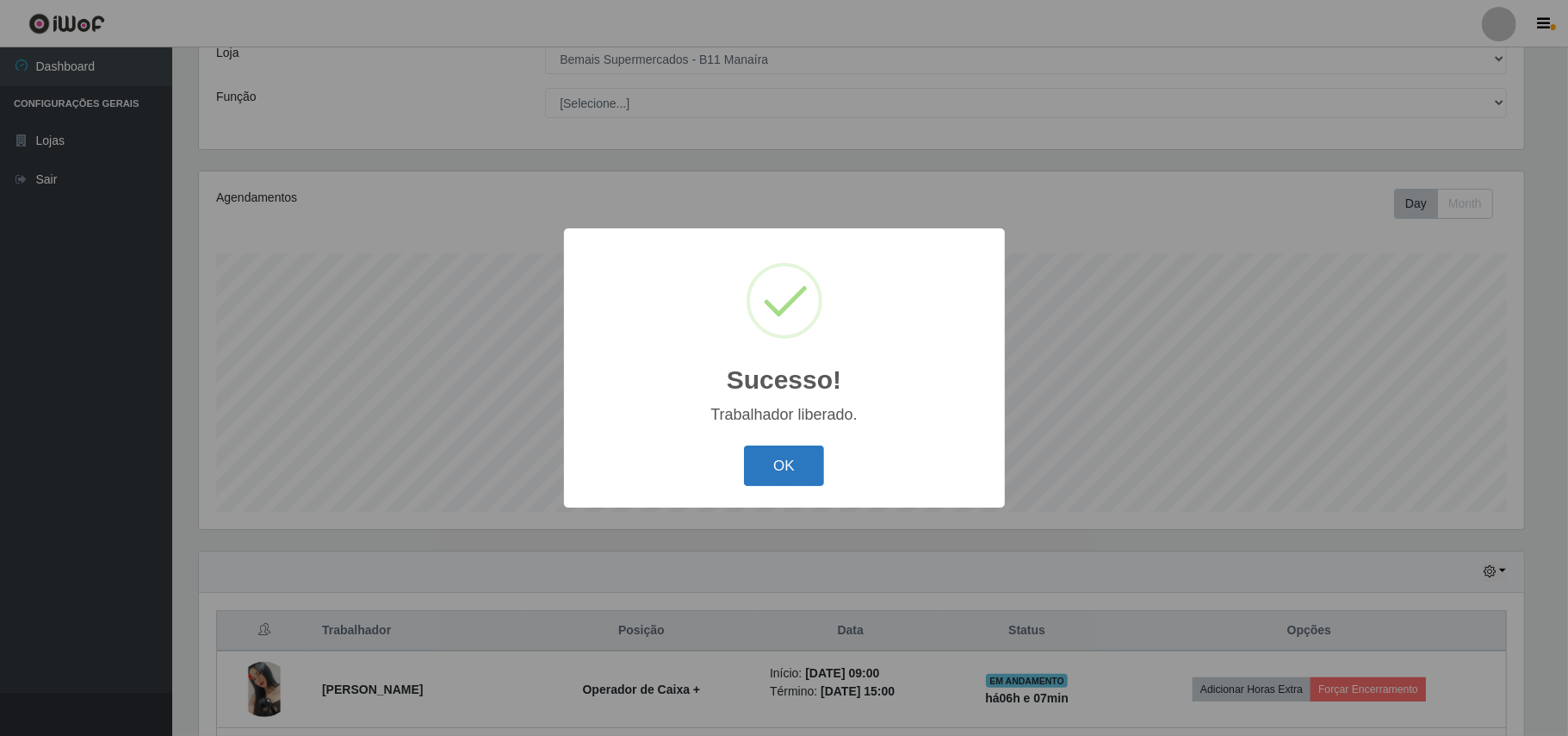
click at [796, 486] on button "OK" at bounding box center [784, 465] width 80 height 41
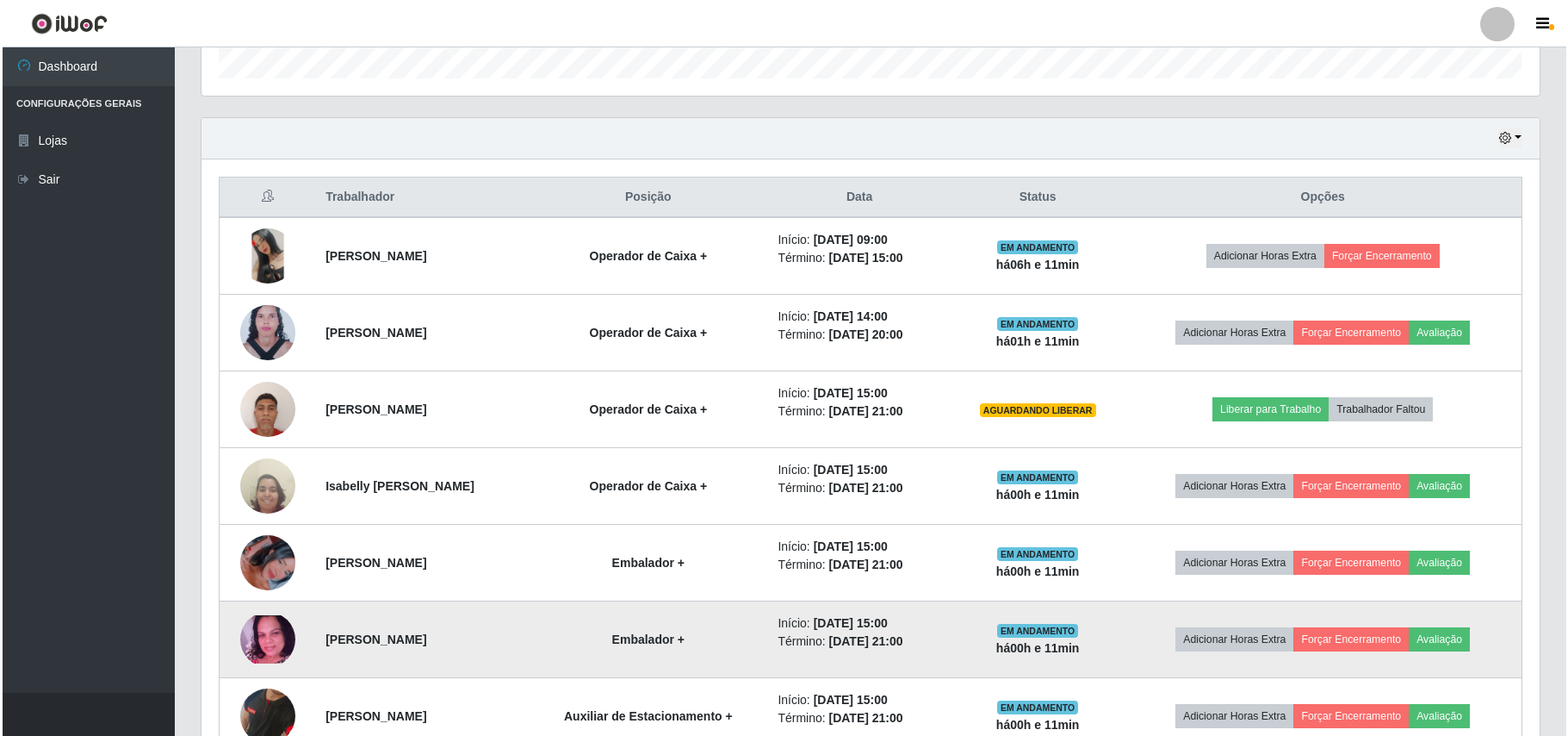
scroll to position [413, 0]
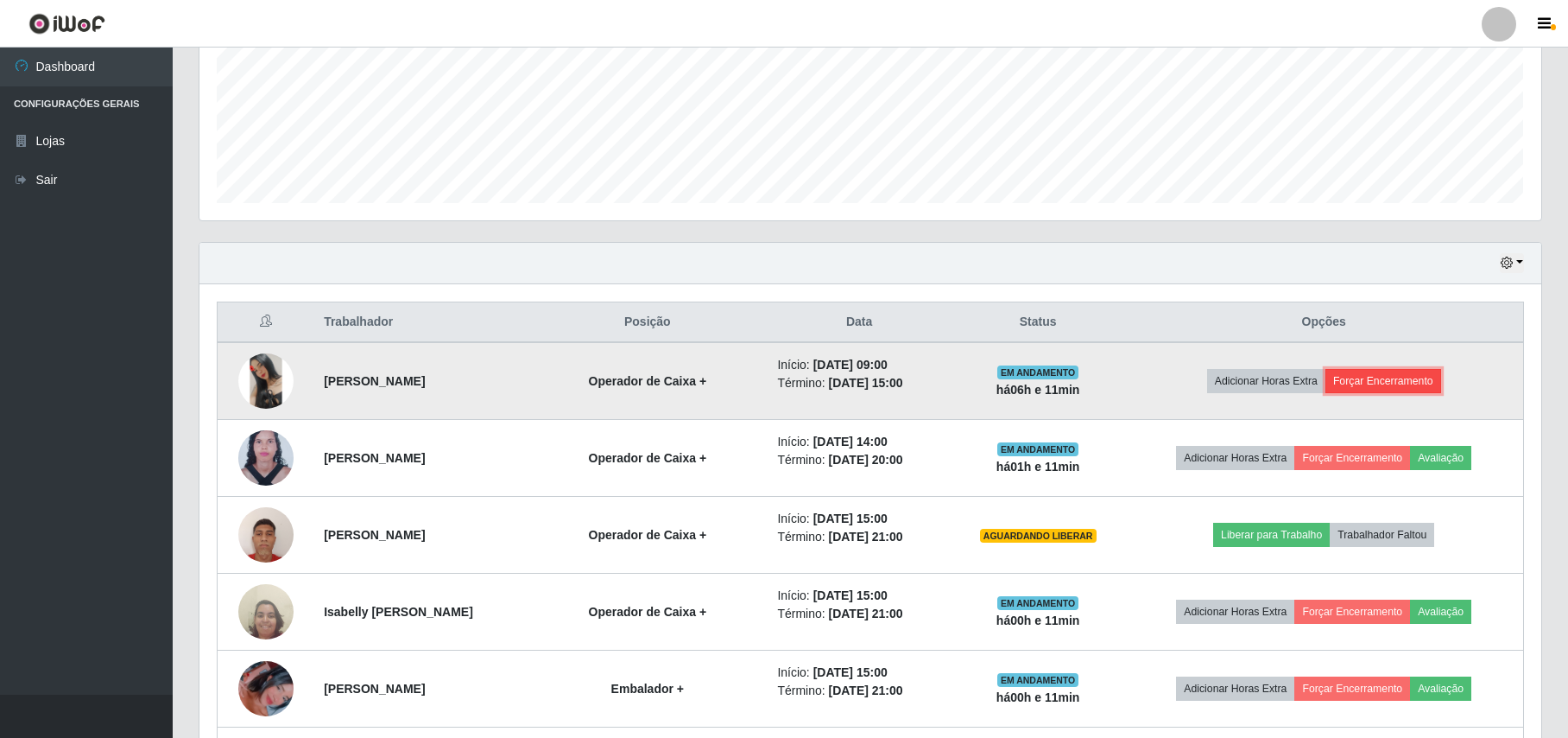
click at [1434, 385] on button "Forçar Encerramento" at bounding box center [1384, 380] width 116 height 24
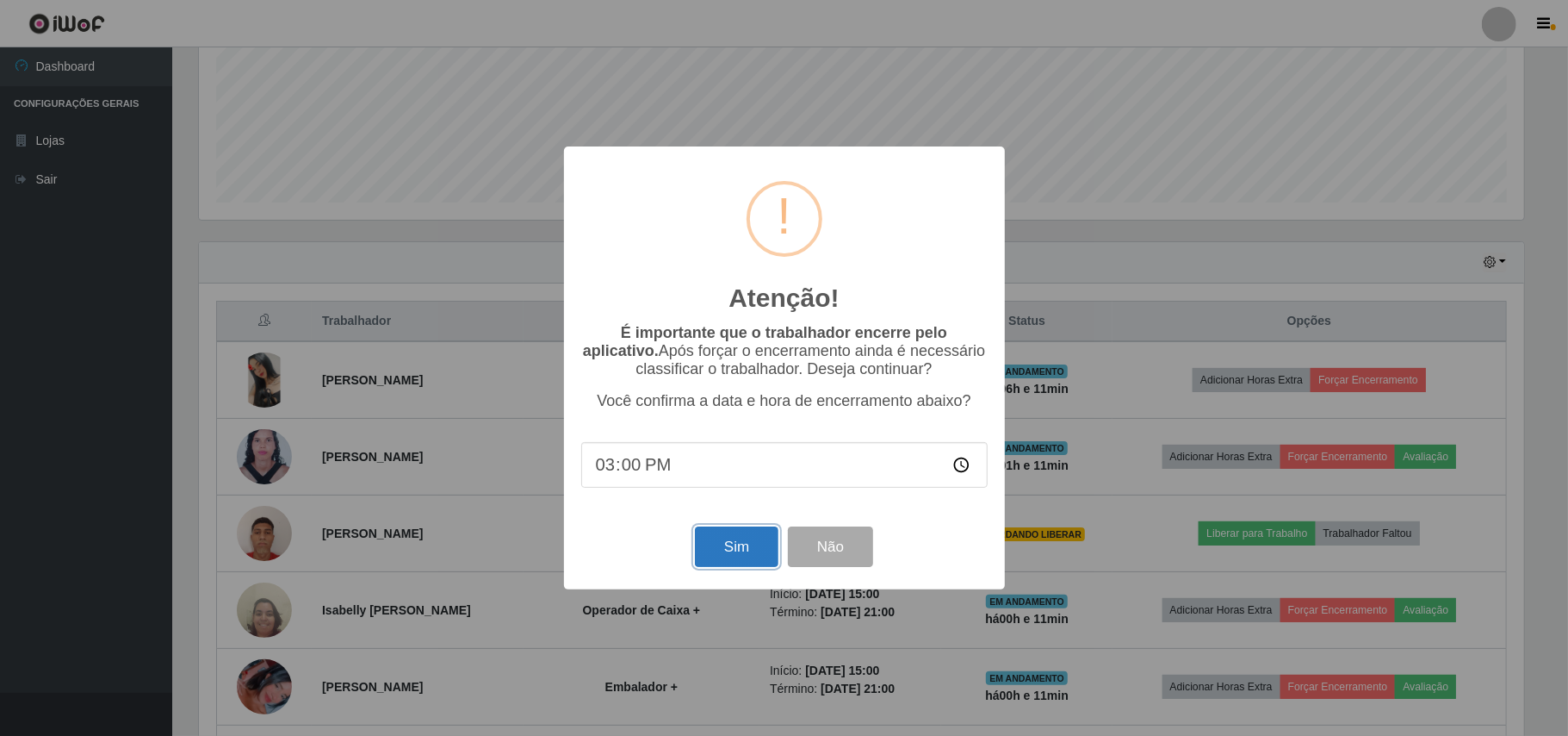
click at [739, 551] on button "Sim" at bounding box center [737, 546] width 84 height 41
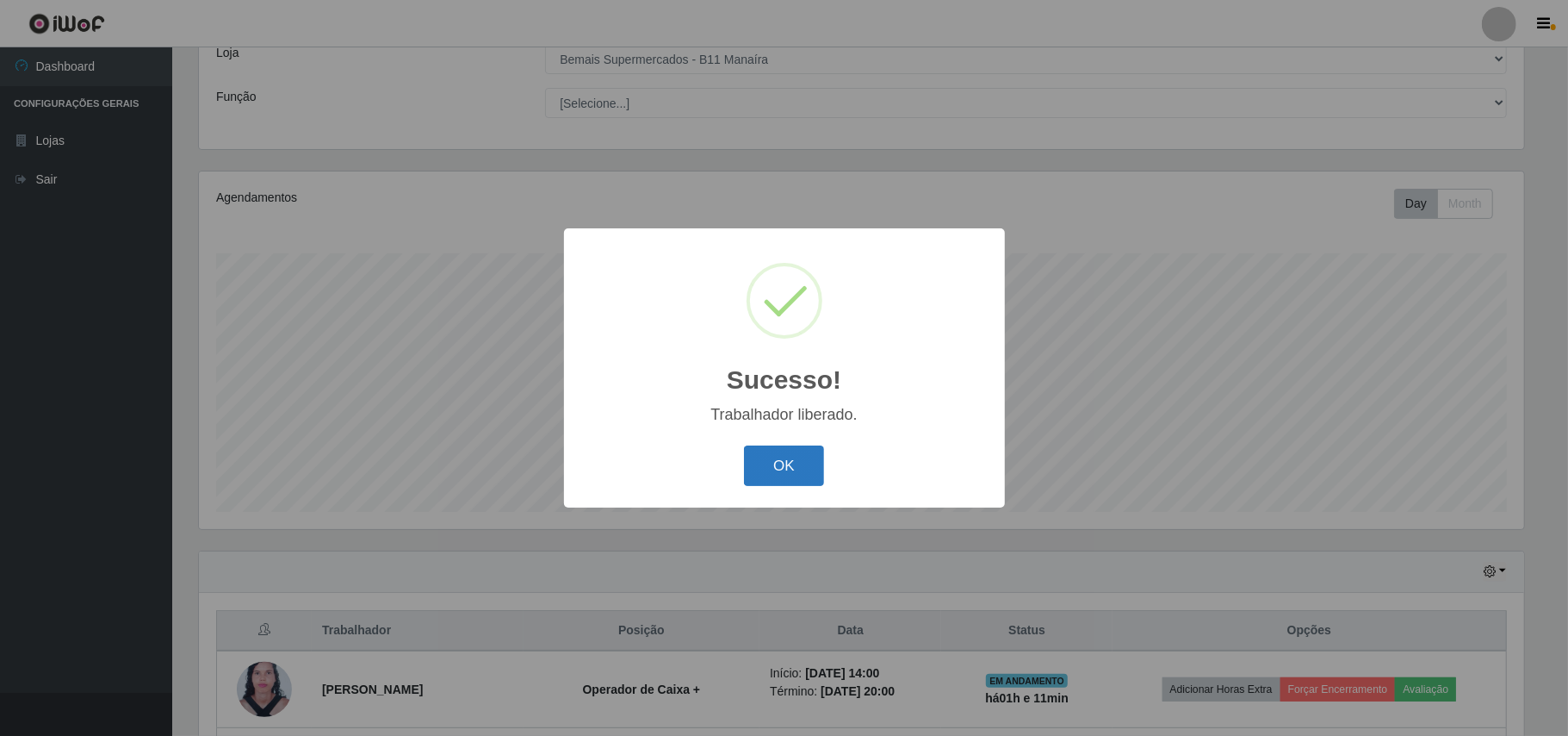
click at [780, 469] on button "OK" at bounding box center [784, 465] width 80 height 41
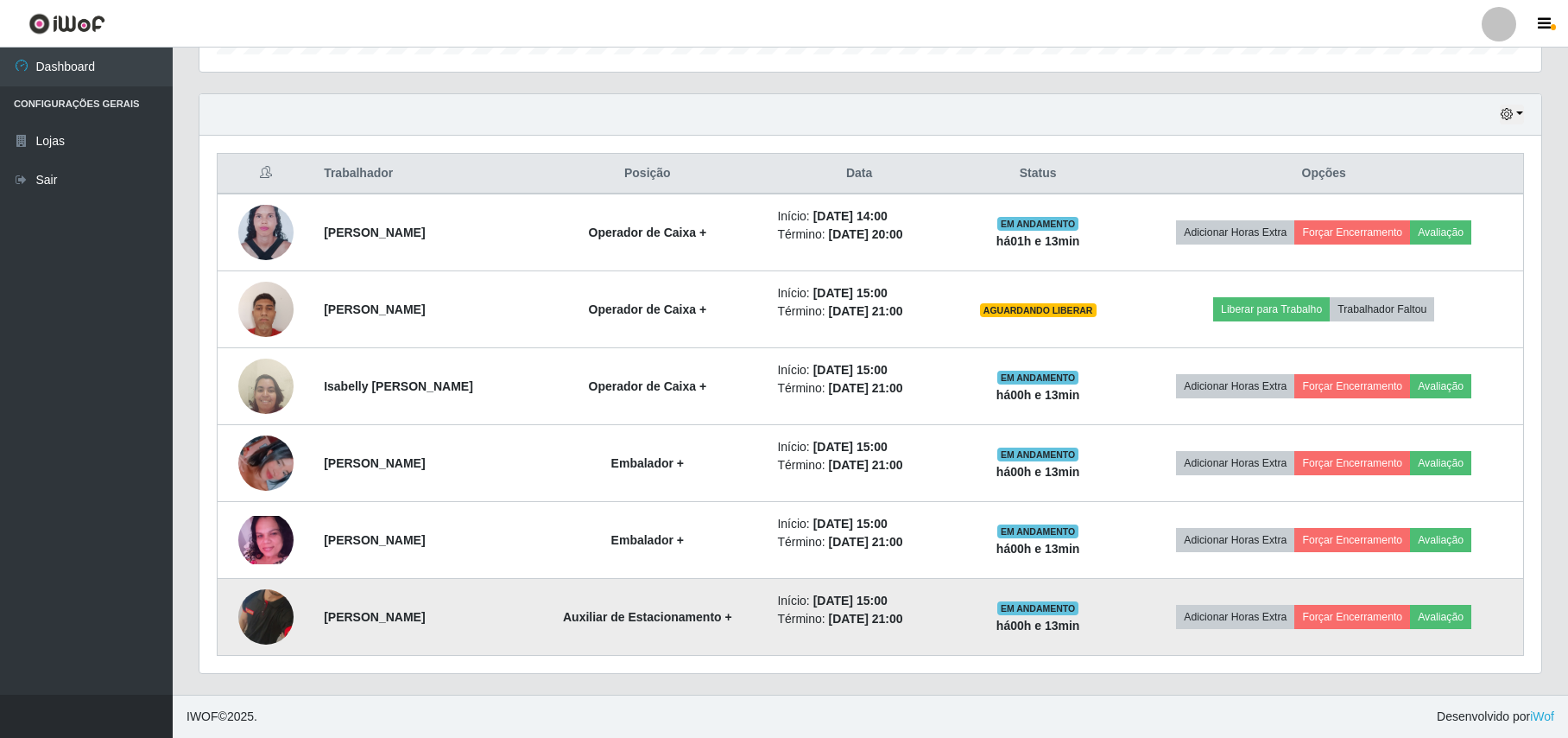
scroll to position [567, 0]
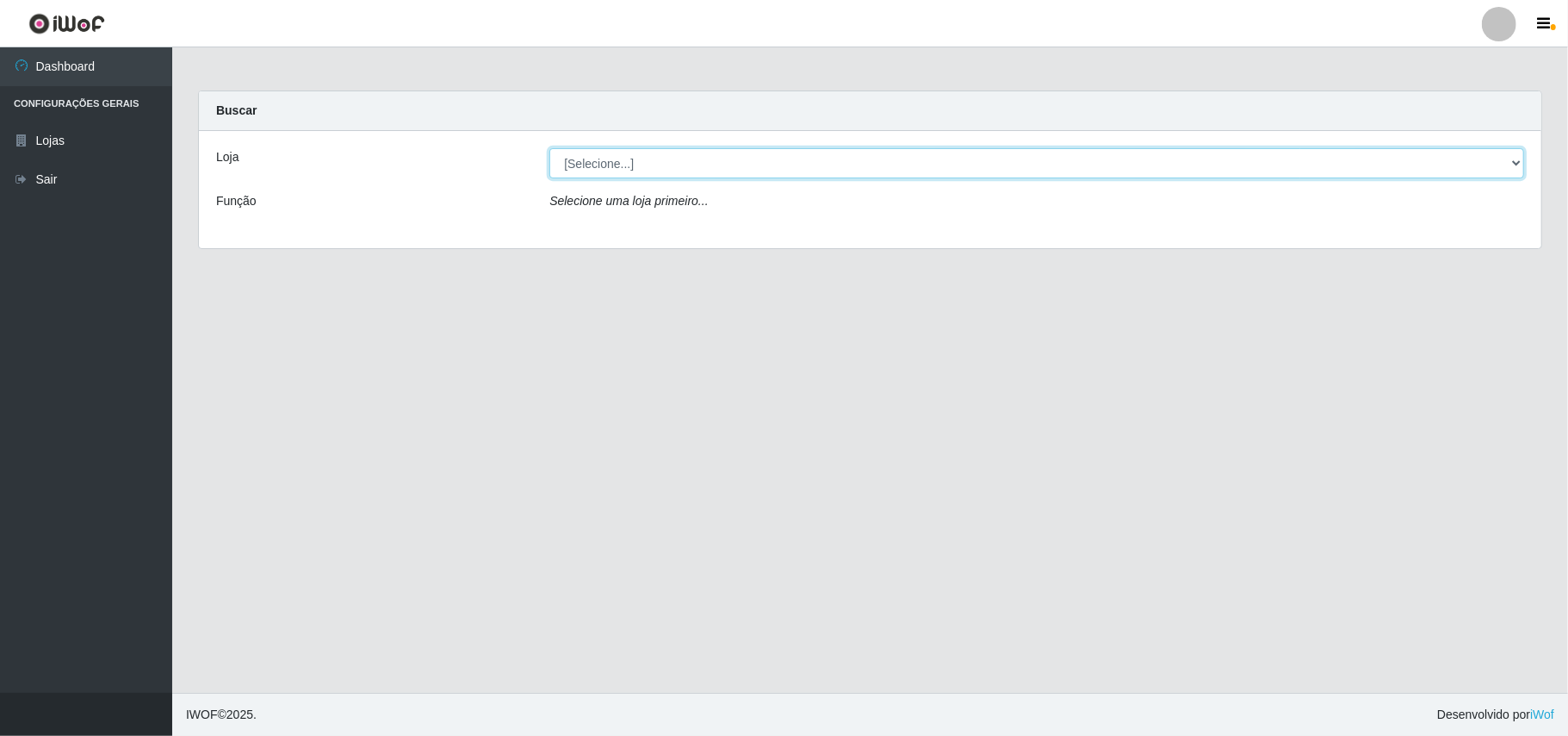
click at [1516, 163] on select "[Selecione...] Bemais Supermercados - B11 Manaíra" at bounding box center [1037, 162] width 974 height 30
select select "409"
click at [549, 148] on select "[Selecione...] Bemais Supermercados - B11 Manaíra" at bounding box center [1037, 162] width 974 height 30
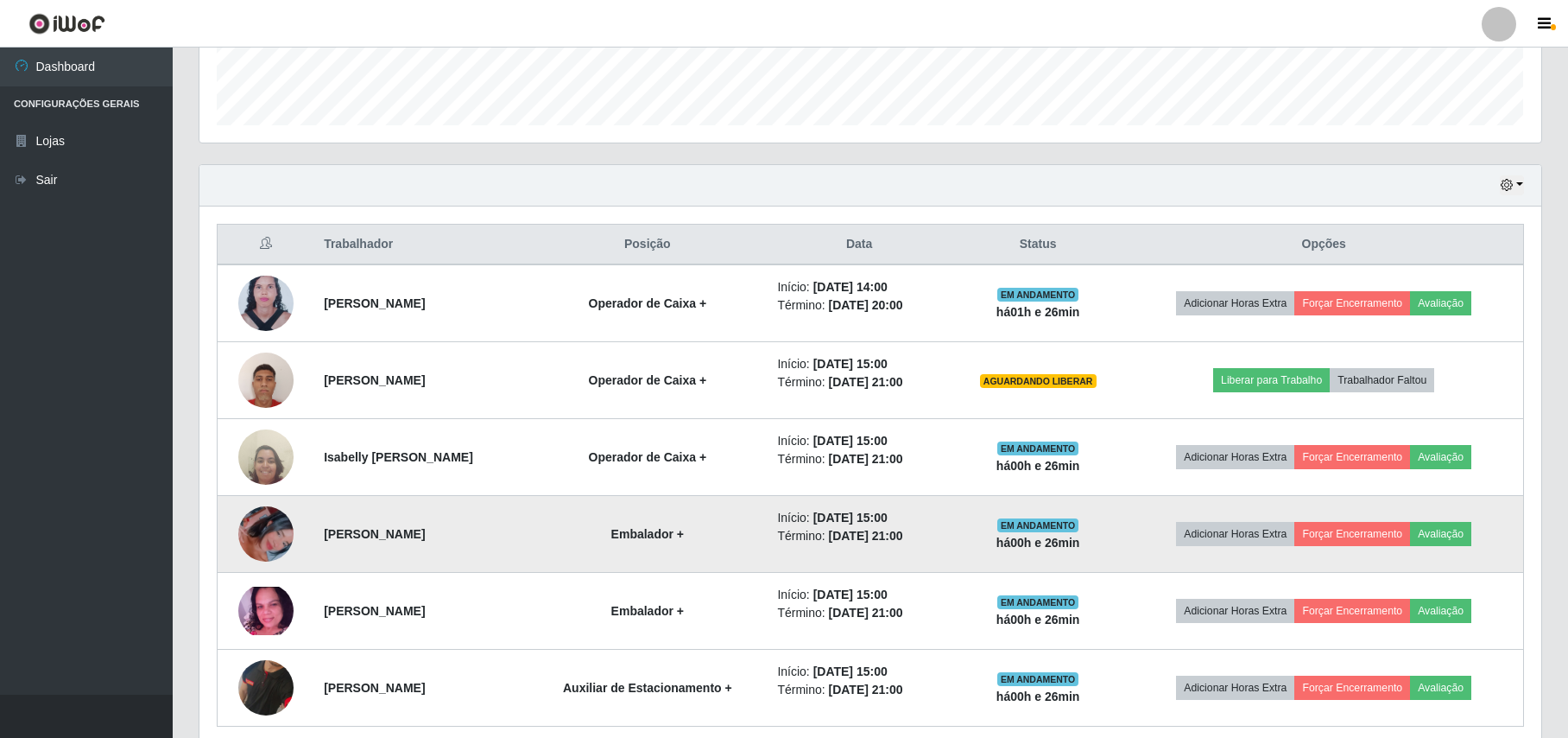
scroll to position [453, 0]
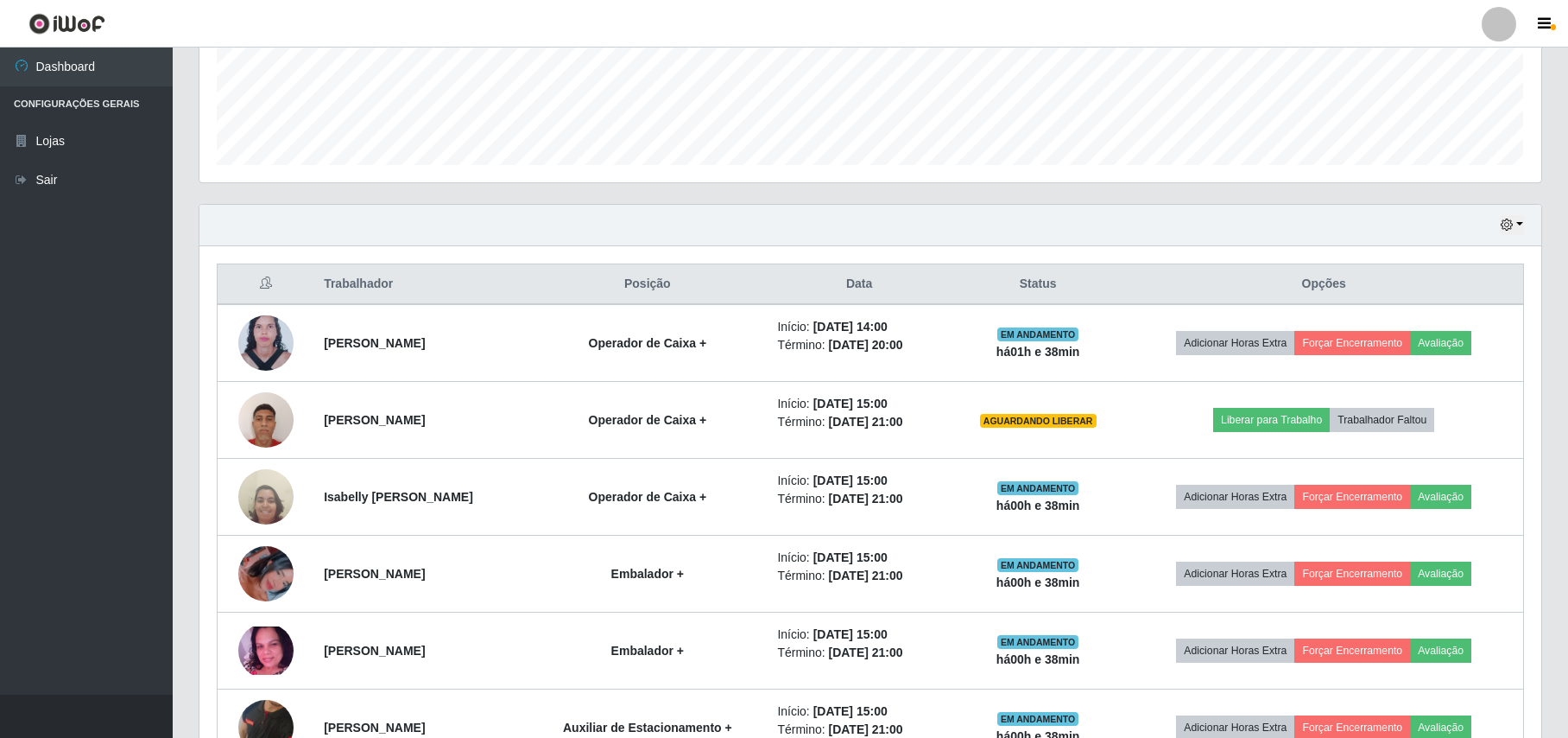
click at [1027, 21] on header "Perfil Alterar Senha Sair" at bounding box center [784, 23] width 1568 height 48
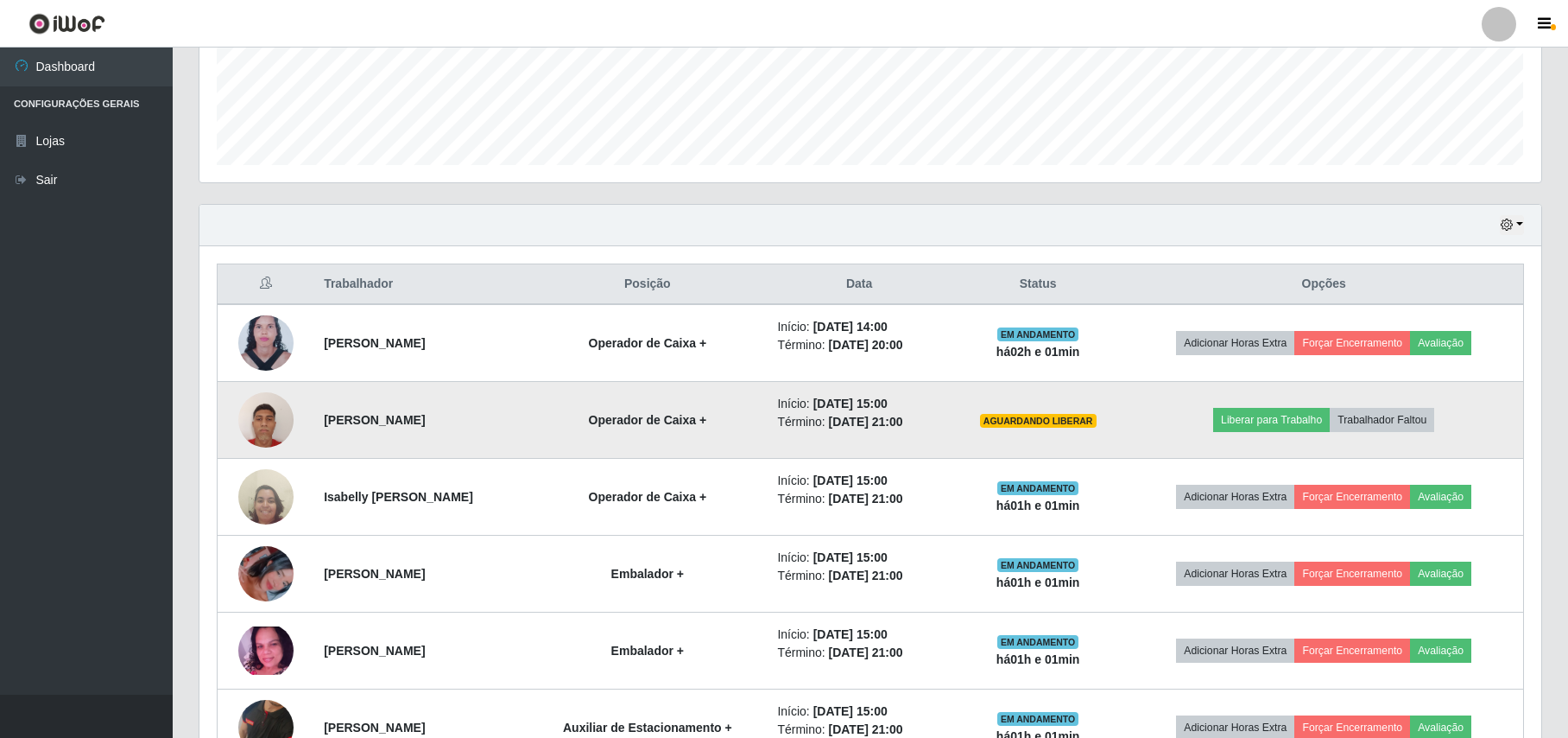
click at [257, 425] on img at bounding box center [266, 419] width 55 height 73
